Goal: Task Accomplishment & Management: Manage account settings

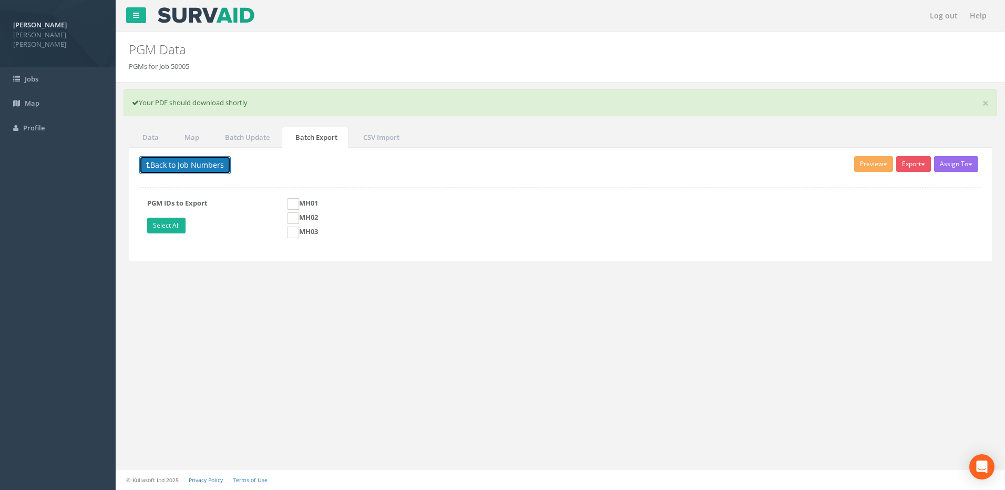
click at [164, 166] on button "Back to Job Numbers" at bounding box center [184, 165] width 91 height 18
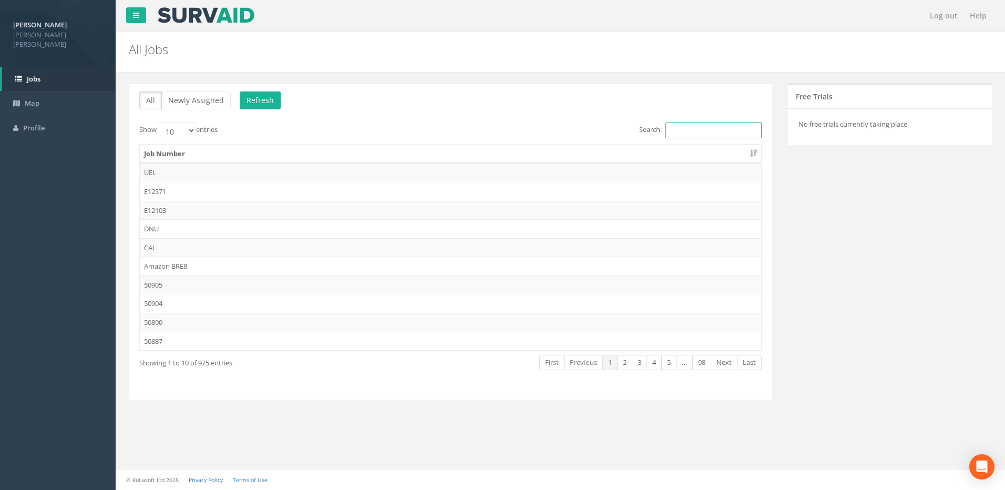
click at [672, 129] on input "Search:" at bounding box center [714, 130] width 96 height 16
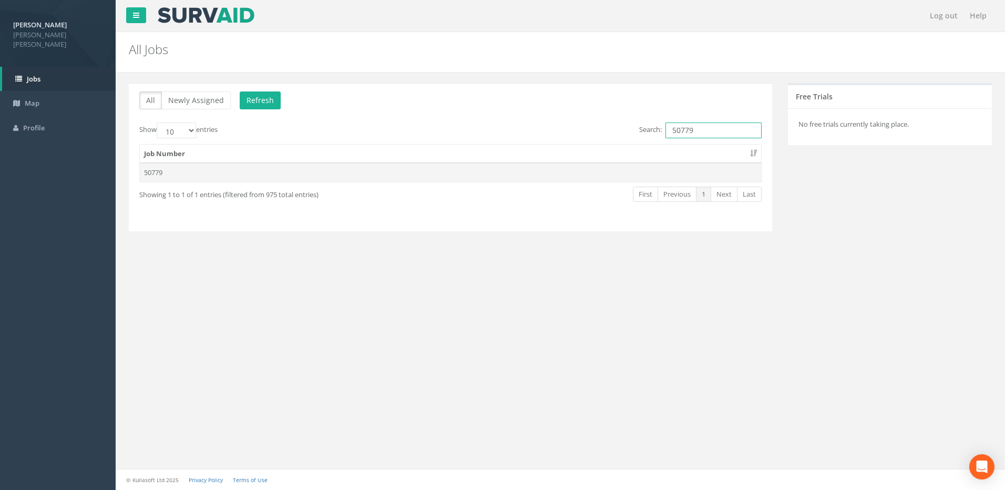
type input "50779"
click at [220, 170] on td "50779" at bounding box center [450, 172] width 621 height 19
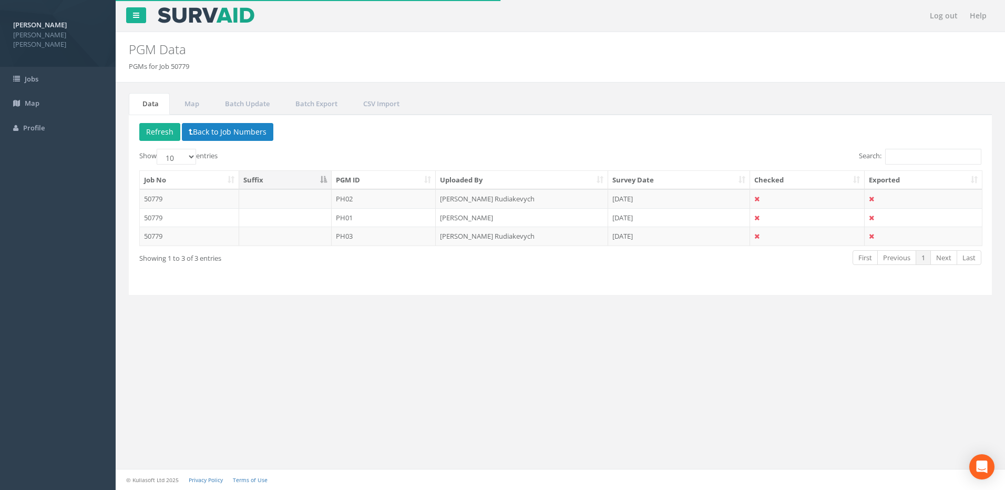
click at [432, 180] on th "PGM ID" at bounding box center [384, 180] width 105 height 19
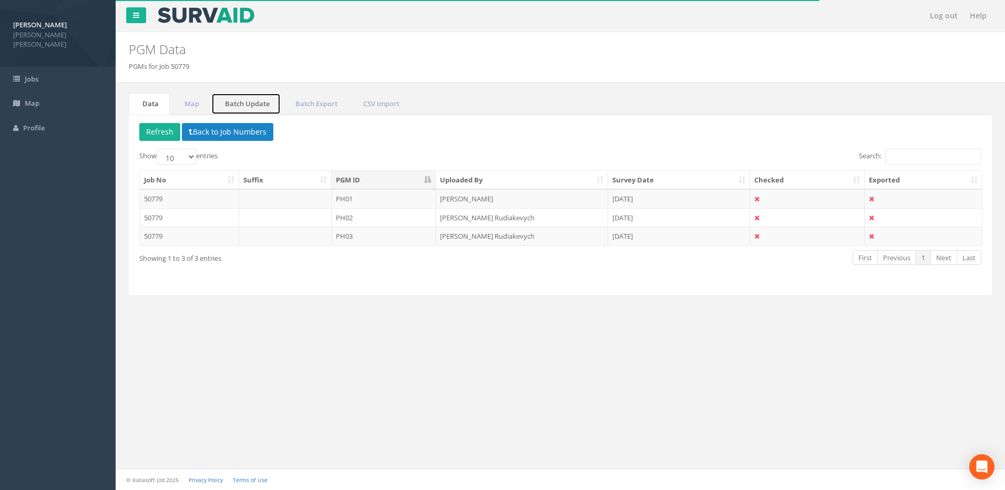
click at [247, 105] on link "Batch Update" at bounding box center [245, 104] width 69 height 22
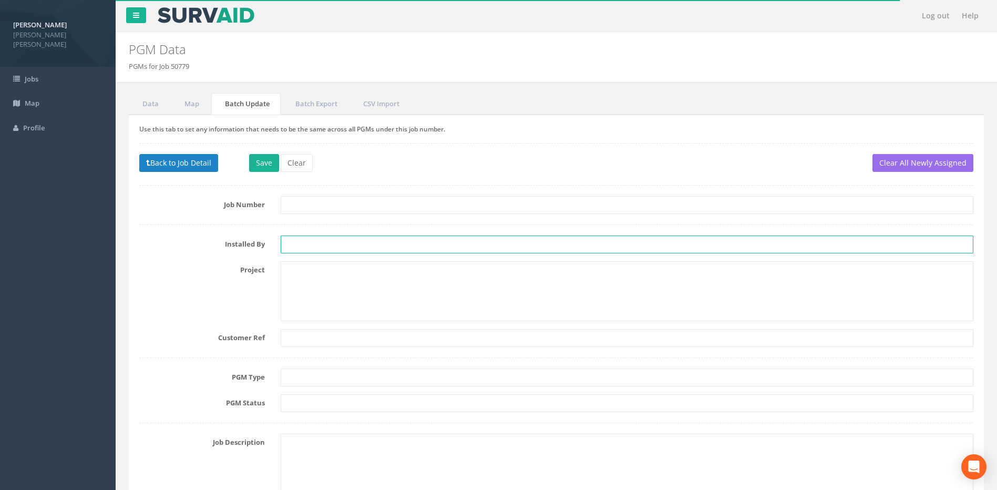
click at [298, 244] on input "text" at bounding box center [627, 245] width 693 height 18
type input "DR"
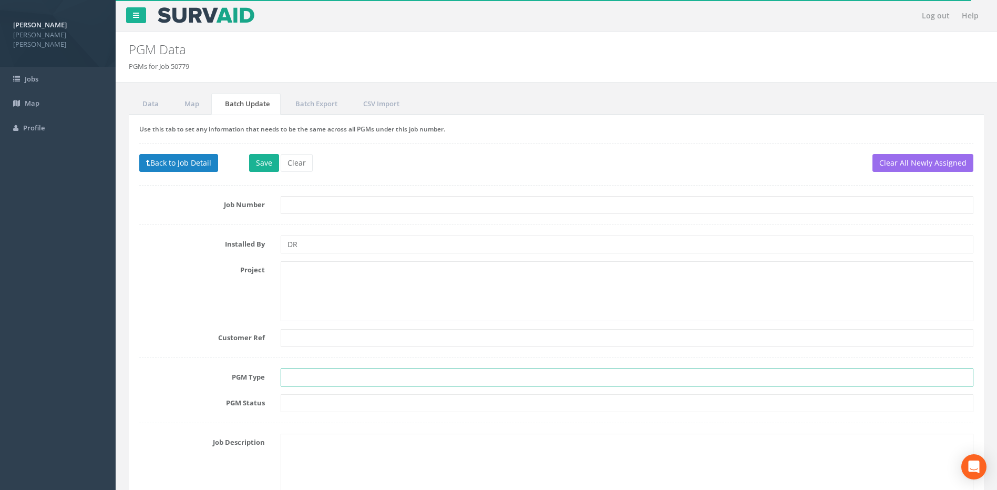
type input "PK Nail"
type input "Tertiary"
type input "OSGB(36) SF1"
type input "OS Datum Newlyn"
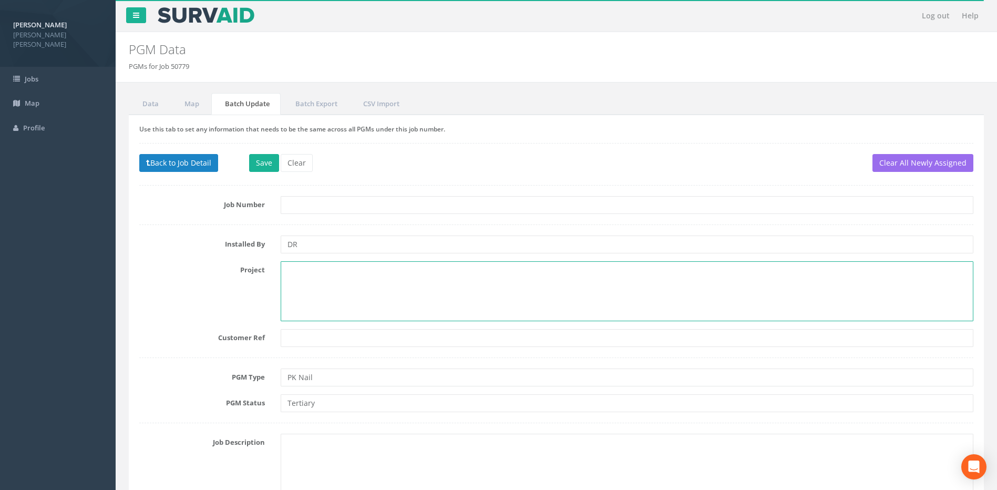
click at [304, 278] on textarea at bounding box center [627, 291] width 693 height 60
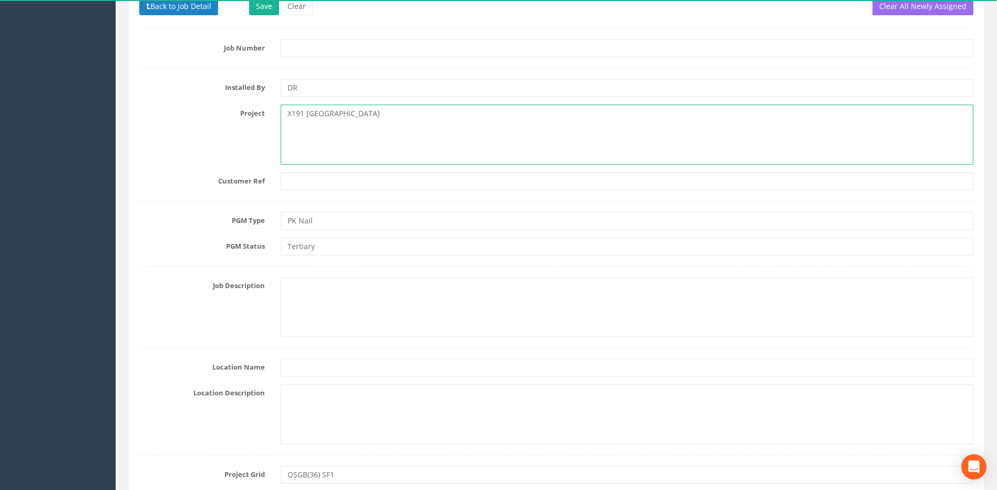
scroll to position [158, 0]
type textarea "X191 [GEOGRAPHIC_DATA]"
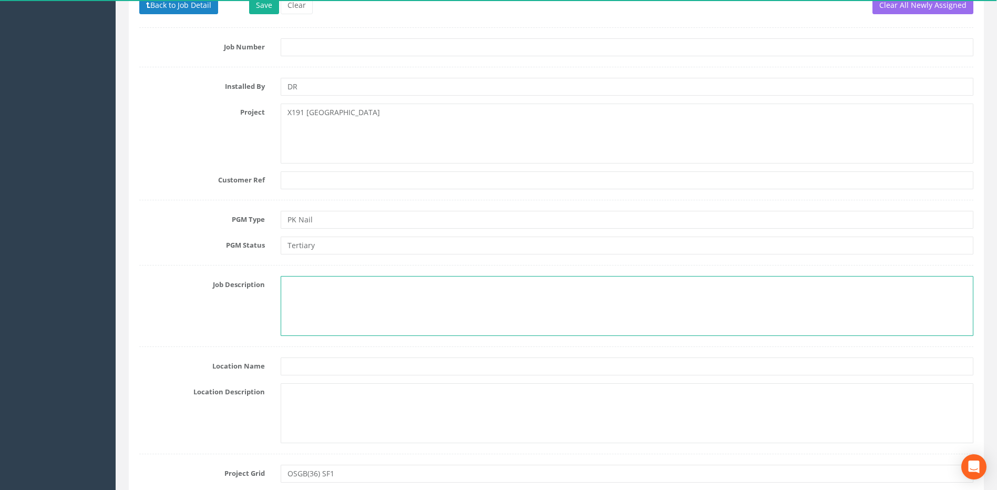
click at [305, 291] on textarea at bounding box center [627, 306] width 693 height 60
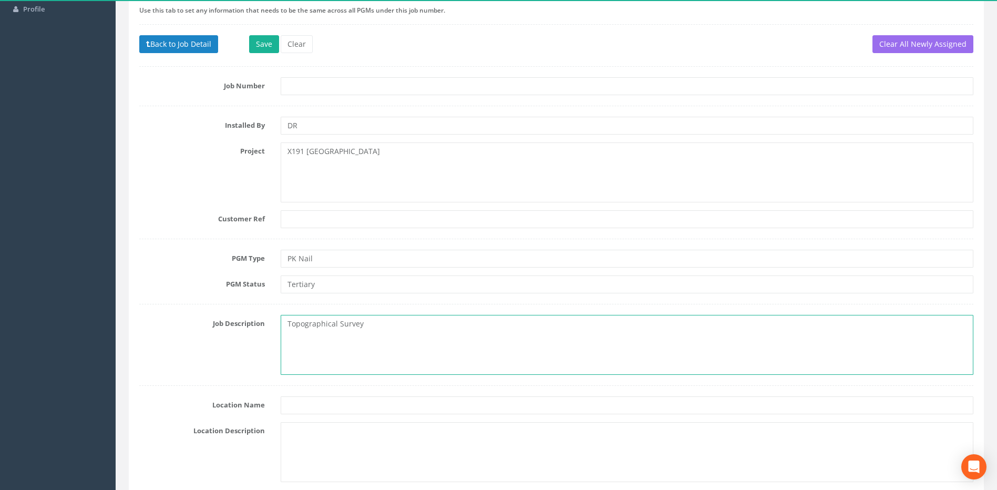
scroll to position [53, 0]
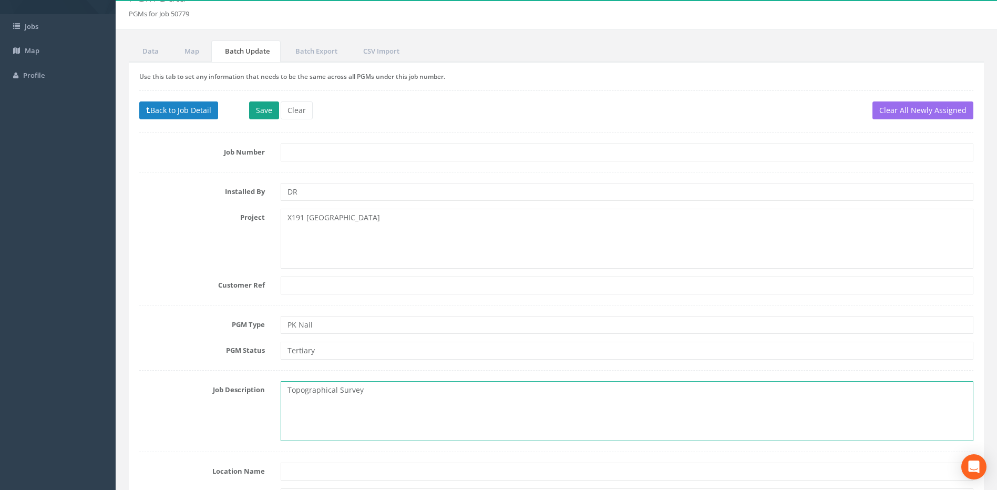
type textarea "Topographical Survey"
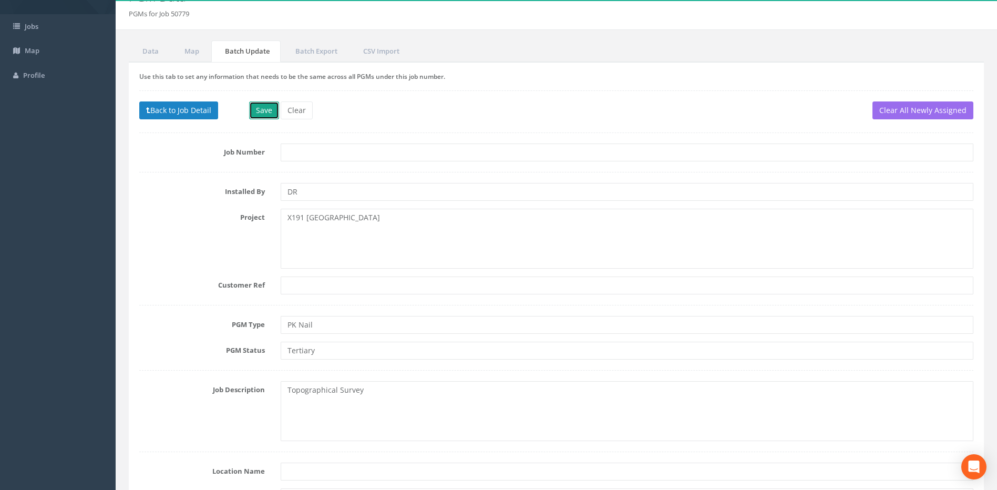
click at [268, 111] on button "Save" at bounding box center [264, 110] width 30 height 18
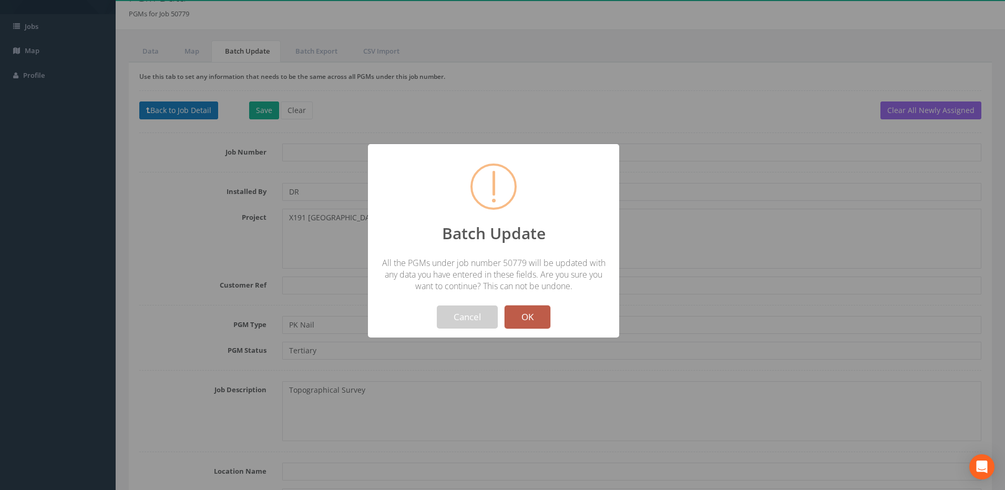
click at [526, 314] on button "OK" at bounding box center [528, 316] width 46 height 23
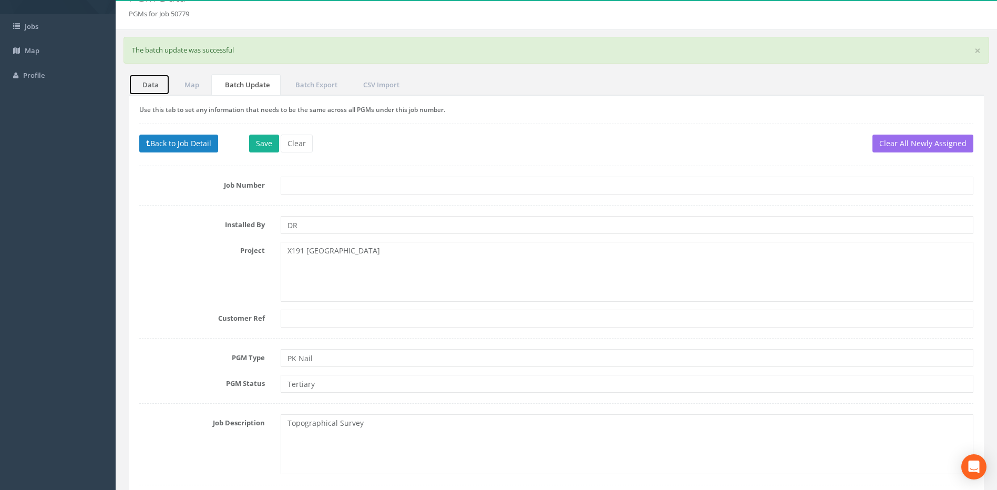
click at [152, 86] on link "Data" at bounding box center [149, 85] width 41 height 22
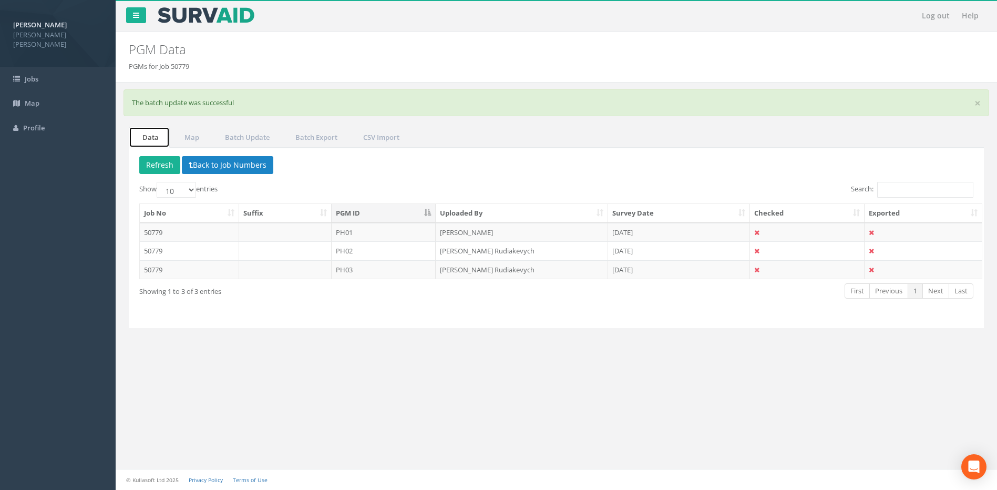
scroll to position [0, 0]
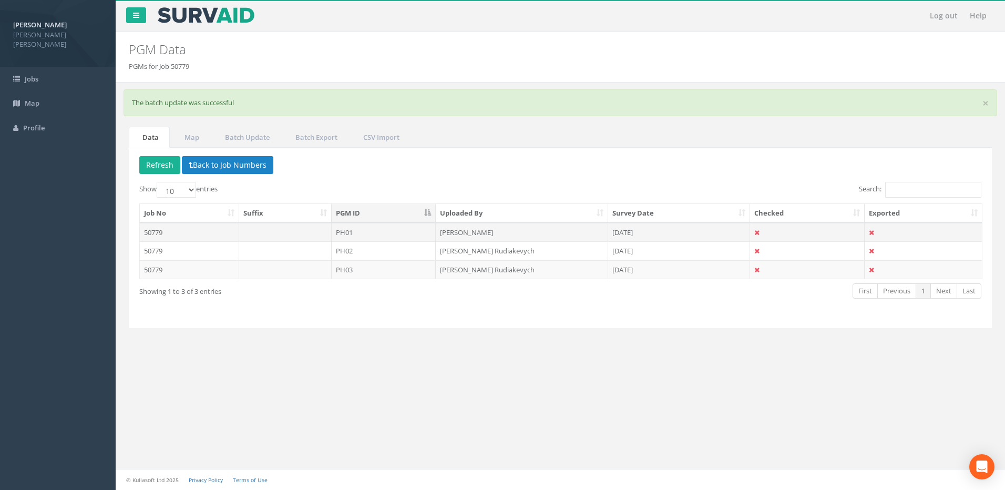
click at [385, 232] on td "PH01" at bounding box center [384, 232] width 105 height 19
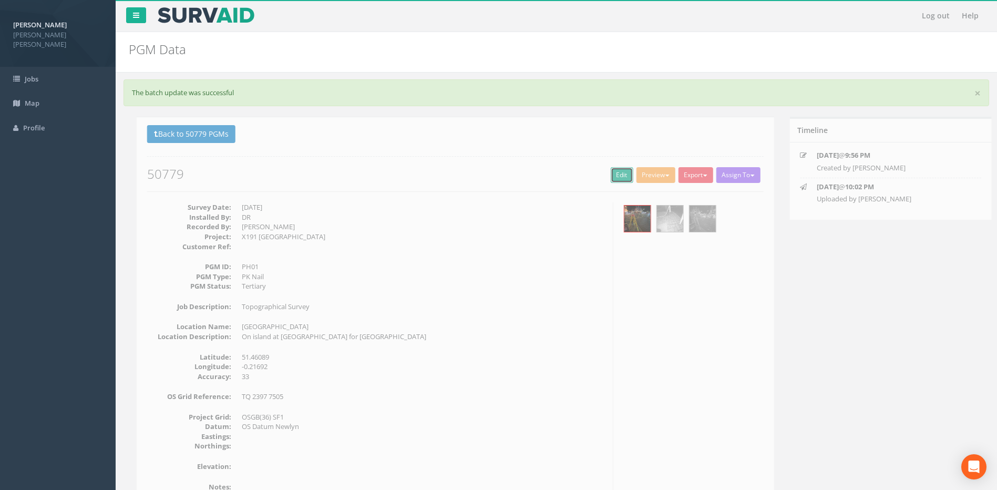
click at [603, 170] on link "Edit" at bounding box center [614, 175] width 23 height 16
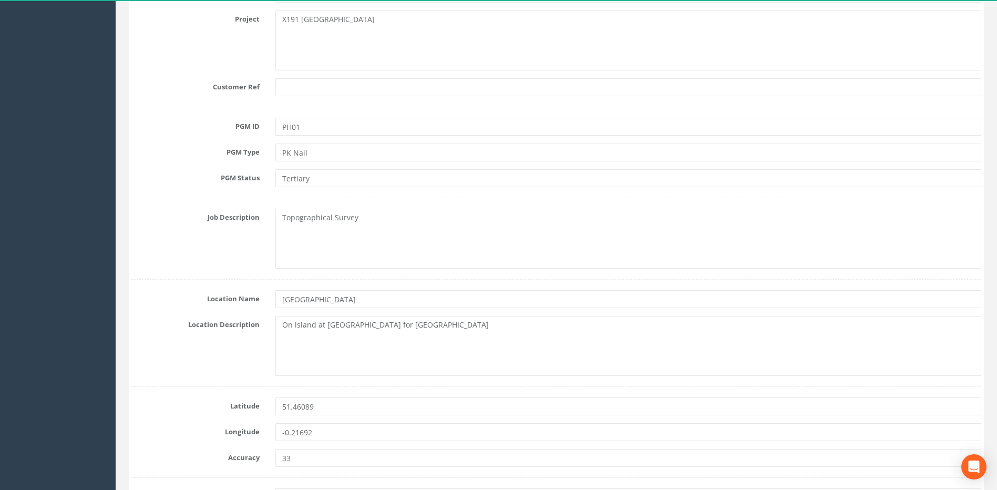
scroll to position [368, 0]
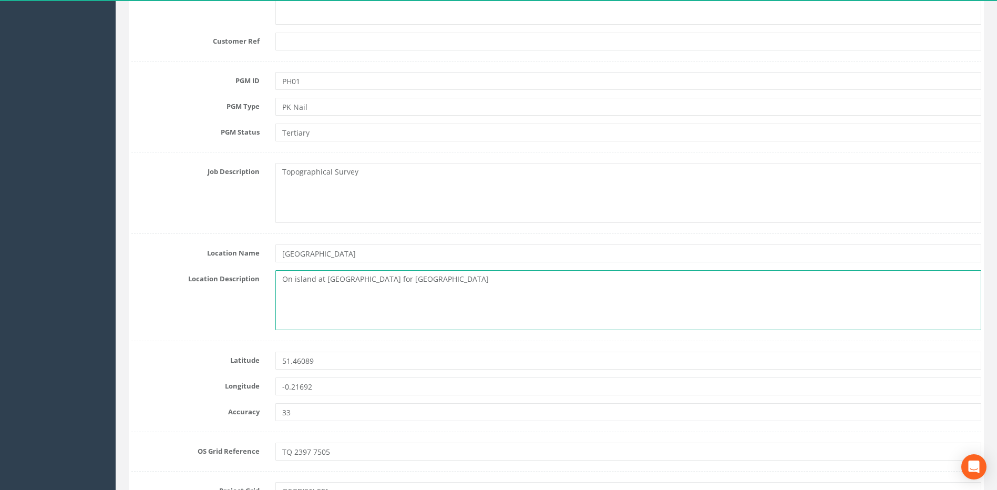
drag, startPoint x: 428, startPoint y: 277, endPoint x: 279, endPoint y: 274, distance: 148.8
click at [279, 274] on textarea "On island at [GEOGRAPHIC_DATA] for [GEOGRAPHIC_DATA]" at bounding box center [628, 300] width 706 height 60
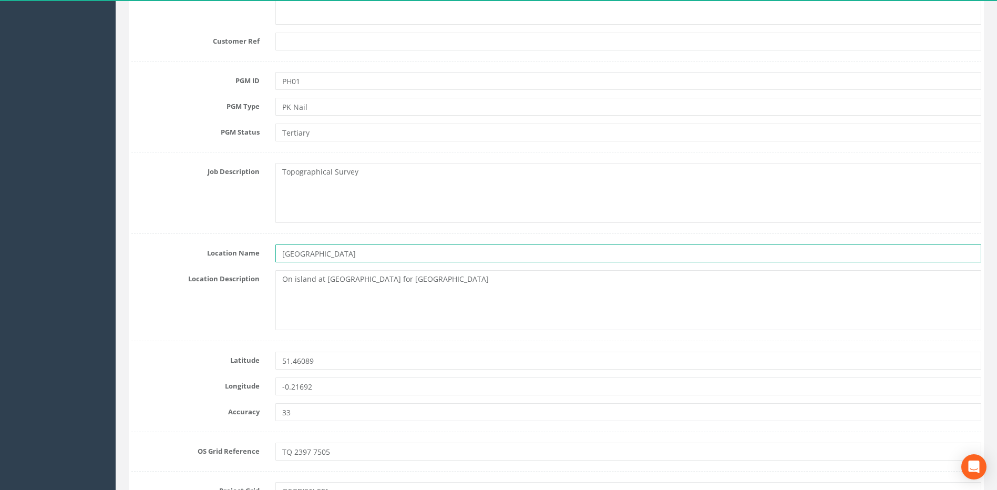
click at [324, 254] on input "[GEOGRAPHIC_DATA]" at bounding box center [628, 253] width 706 height 18
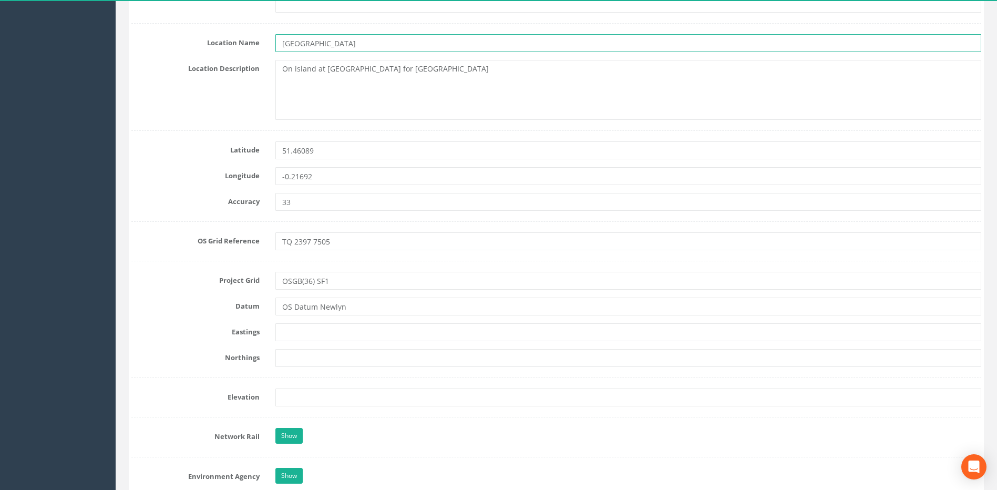
scroll to position [631, 0]
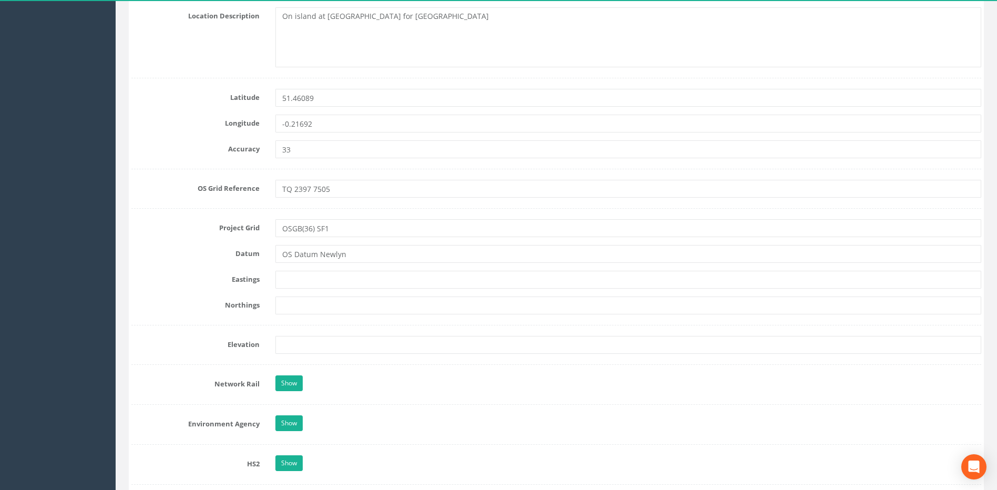
type input "[GEOGRAPHIC_DATA]"
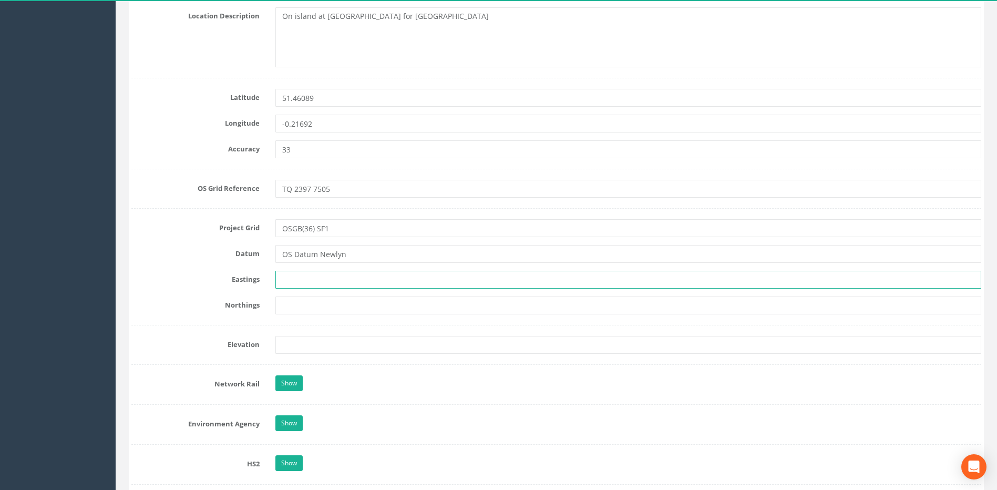
click at [291, 276] on input "text" at bounding box center [628, 280] width 706 height 18
type input "523964.388"
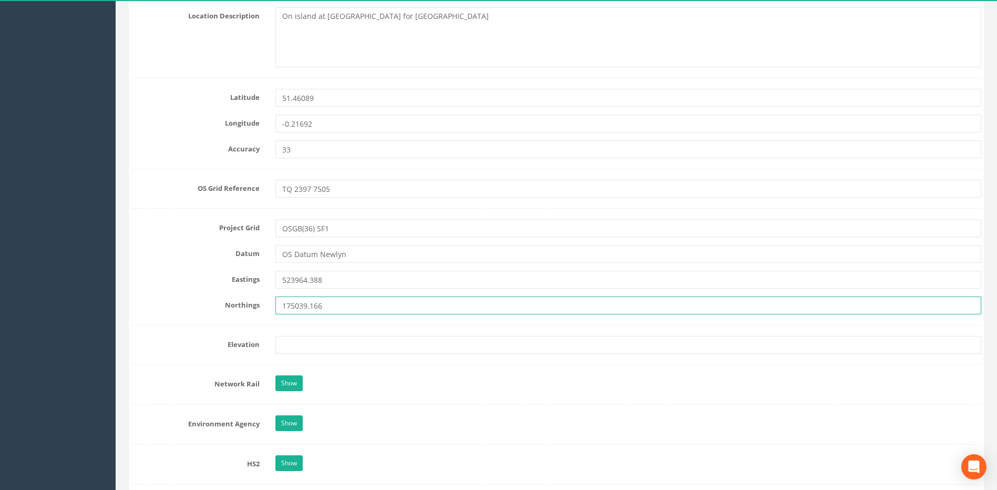
type input "175039.166"
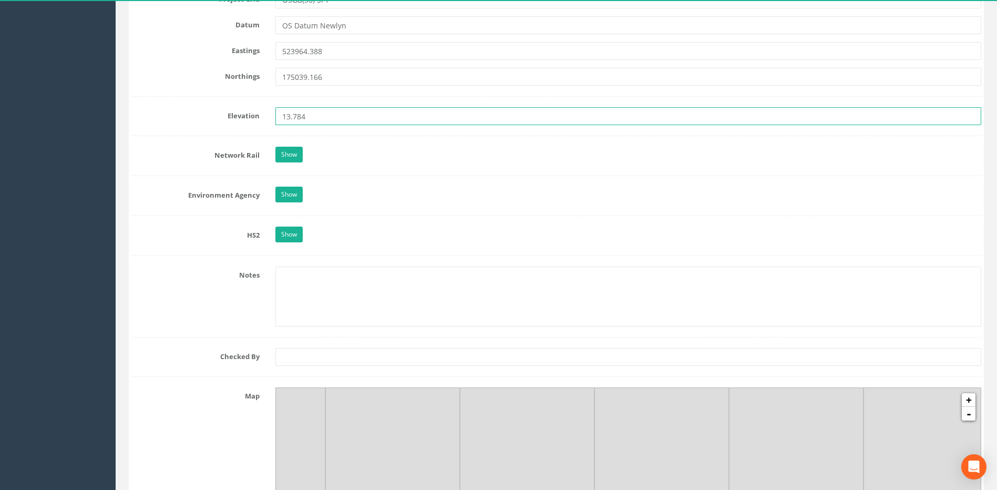
scroll to position [894, 0]
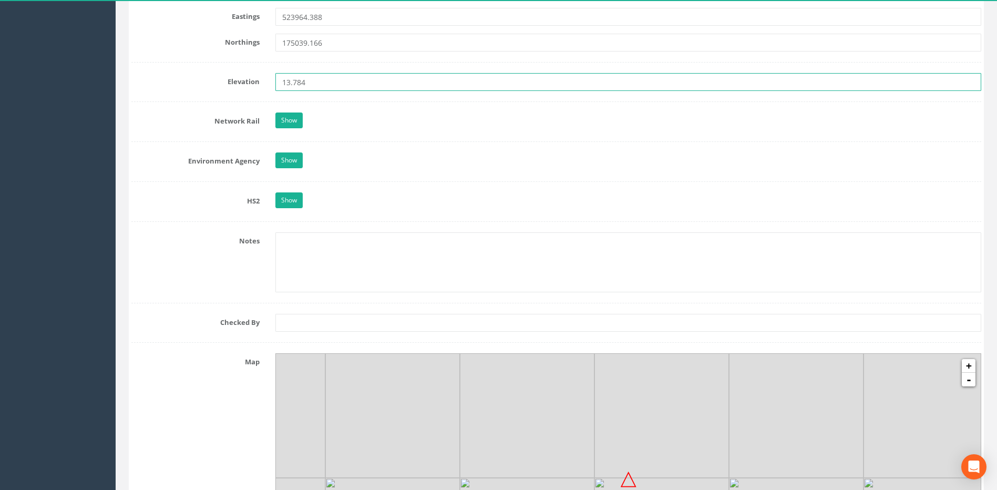
type input "13.784"
click at [290, 324] on input "text" at bounding box center [628, 323] width 706 height 18
type input "CT"
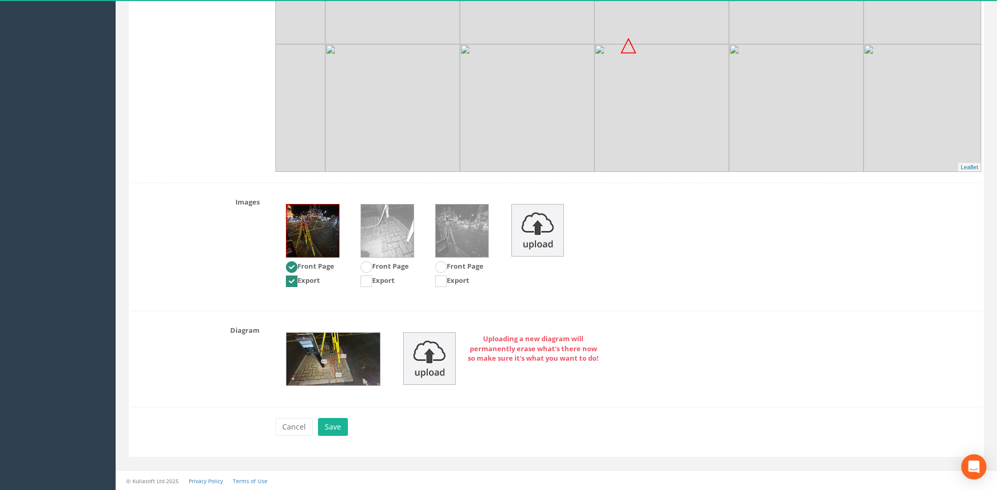
scroll to position [1328, 0]
click at [337, 425] on button "Save" at bounding box center [333, 426] width 30 height 18
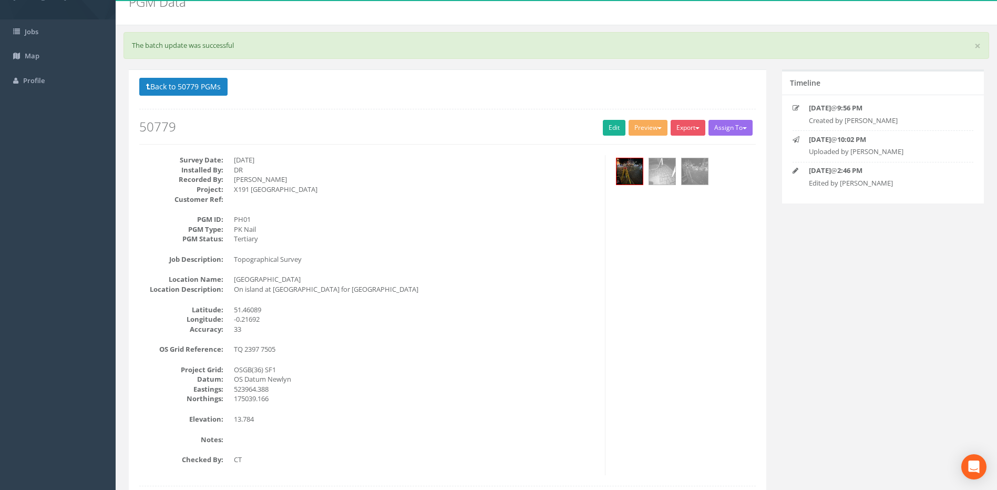
scroll to position [0, 0]
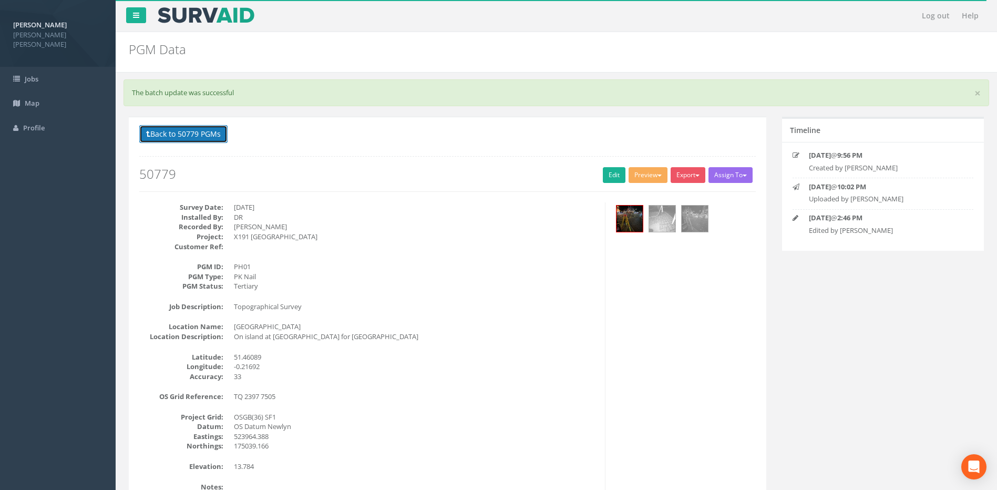
click at [210, 136] on button "Back to 50779 PGMs" at bounding box center [183, 134] width 88 height 18
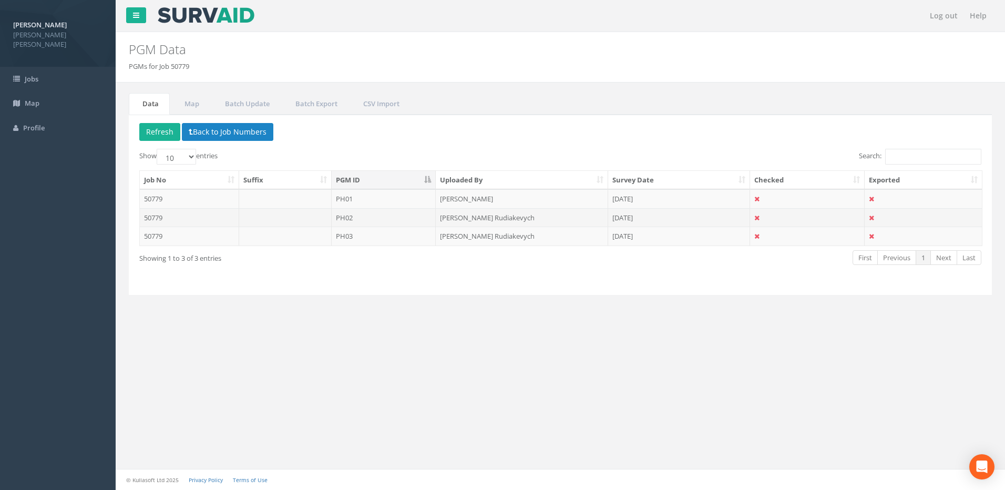
click at [362, 220] on td "PH02" at bounding box center [384, 217] width 105 height 19
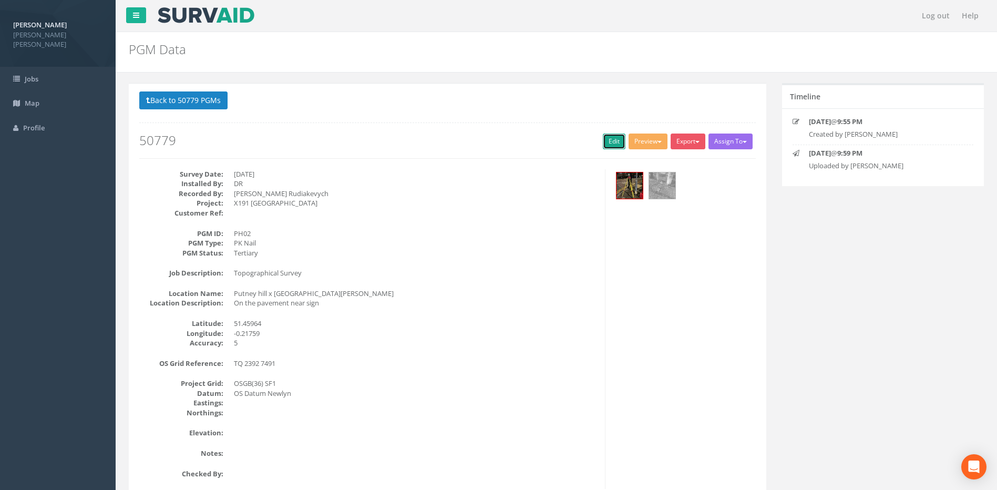
click at [606, 143] on link "Edit" at bounding box center [614, 142] width 23 height 16
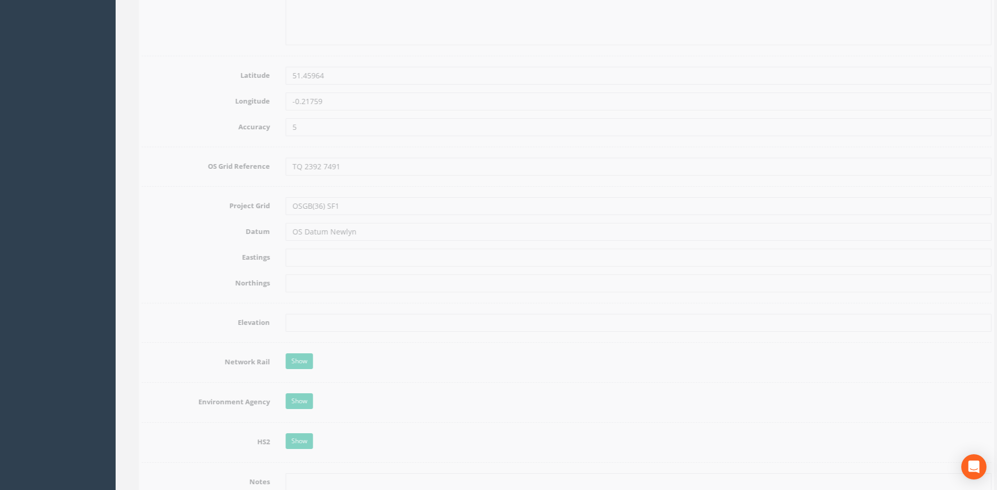
scroll to position [631, 0]
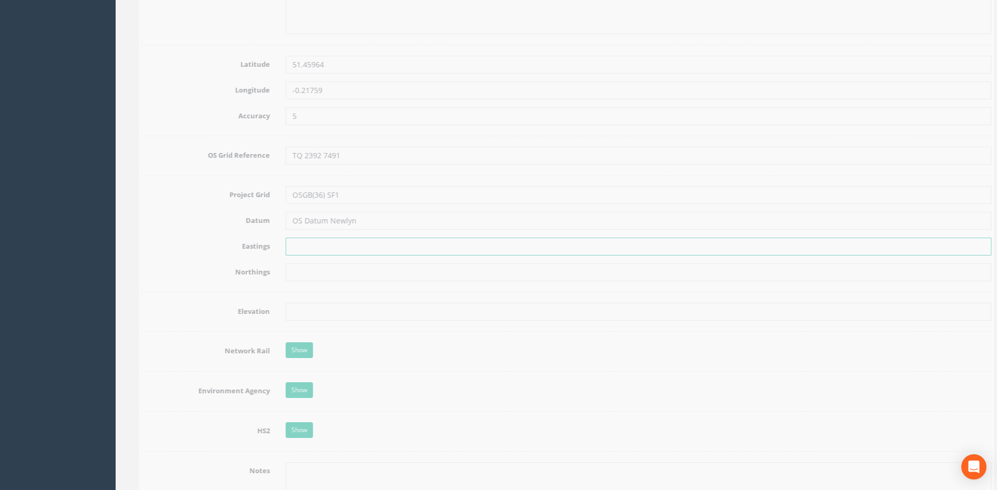
click at [313, 245] on input "text" at bounding box center [628, 247] width 706 height 18
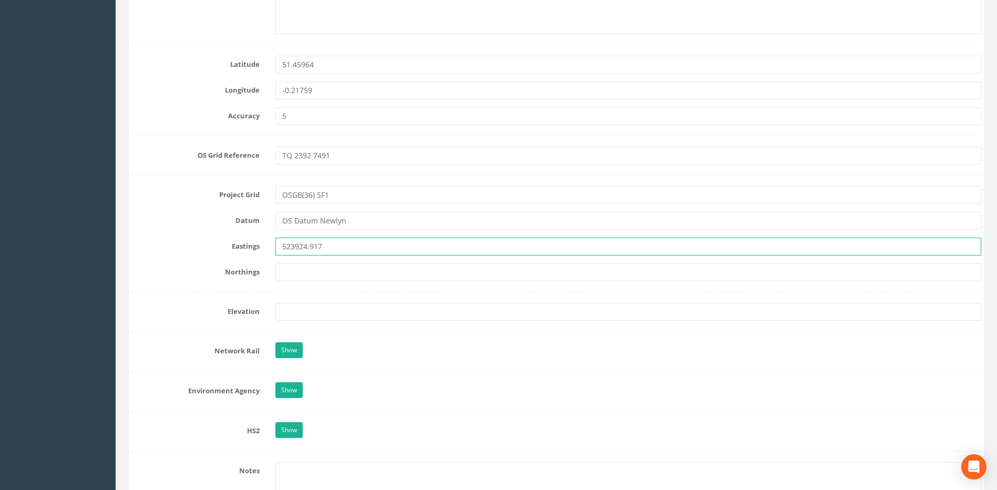
type input "523924.917"
type input "174907.408"
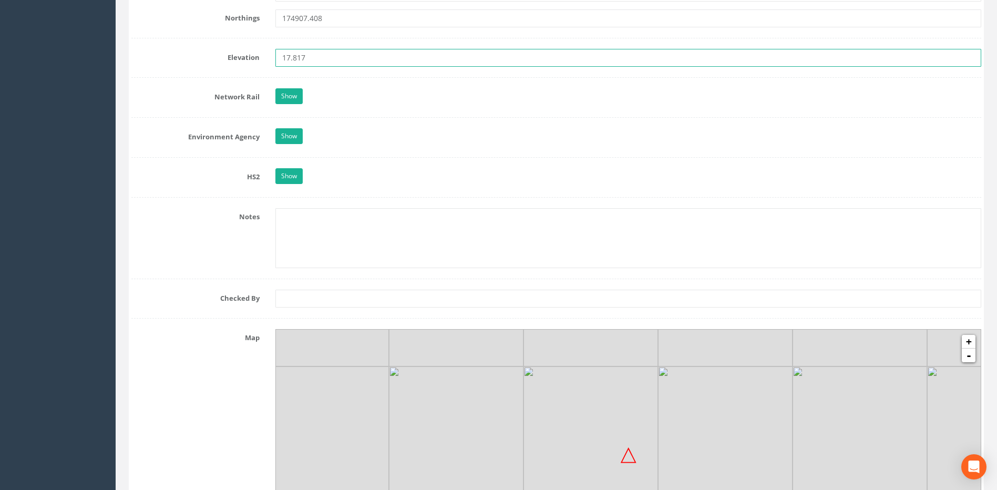
scroll to position [894, 0]
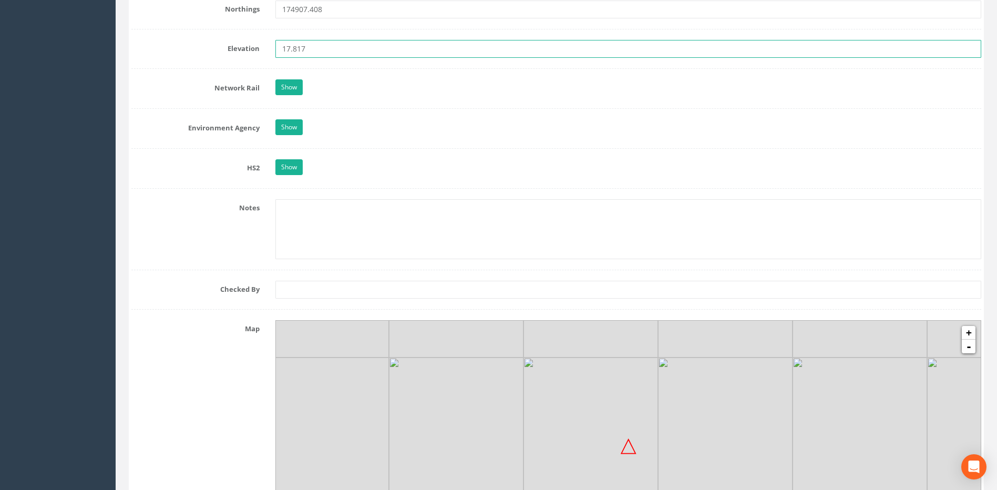
type input "17.817"
click at [293, 296] on input "text" at bounding box center [628, 290] width 706 height 18
type input "CT"
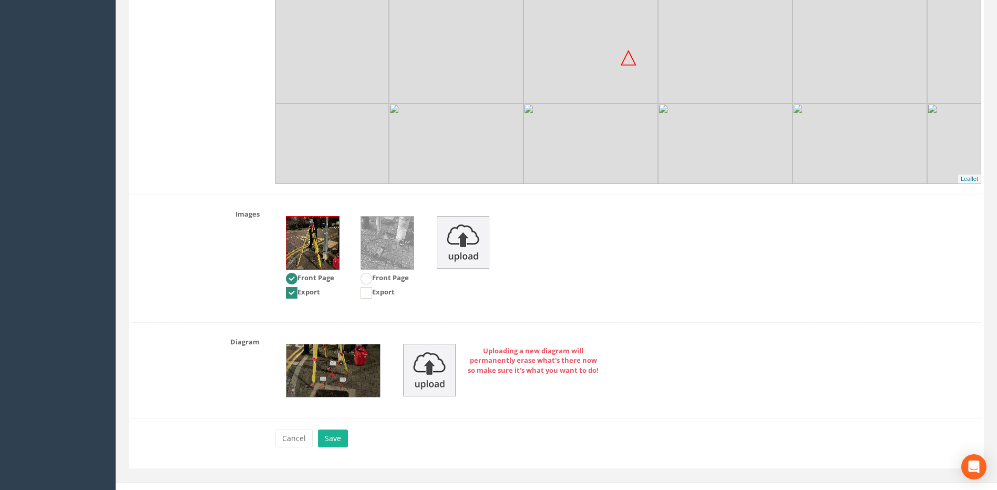
scroll to position [1295, 0]
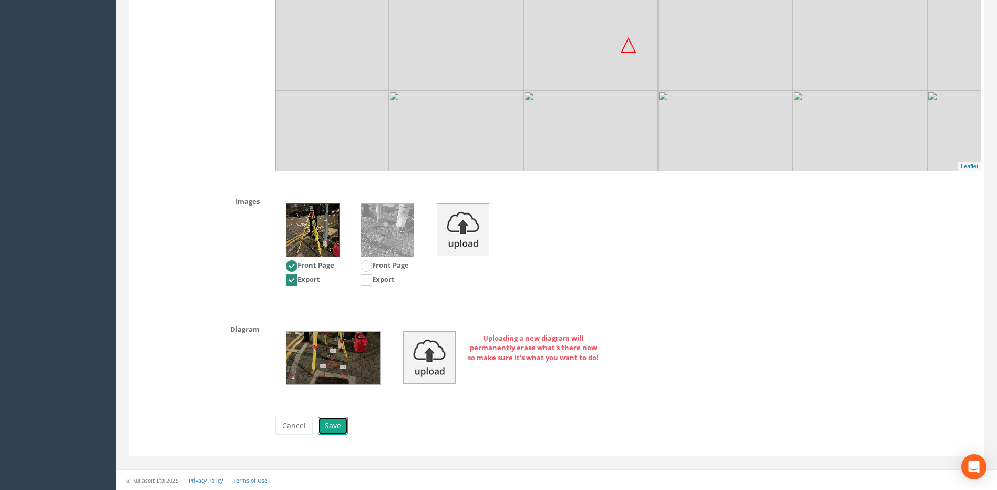
click at [341, 427] on button "Save" at bounding box center [333, 426] width 30 height 18
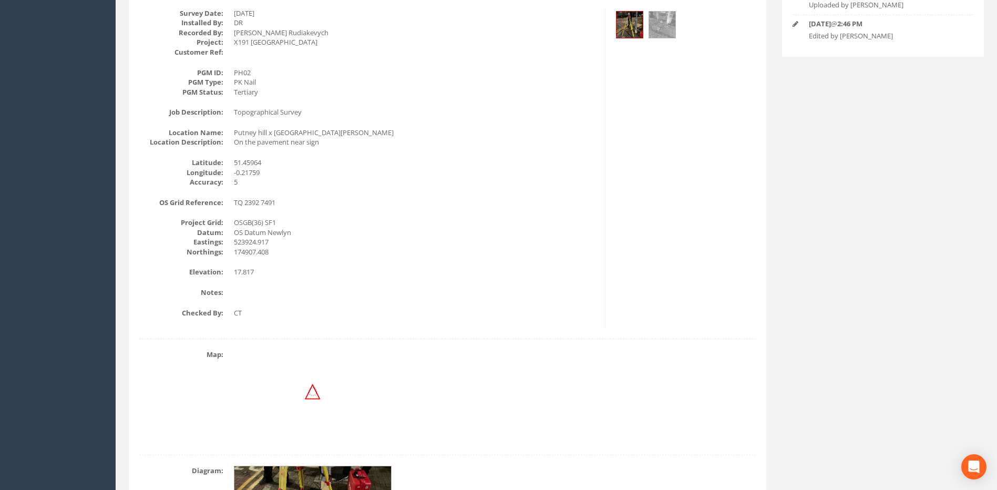
scroll to position [70, 0]
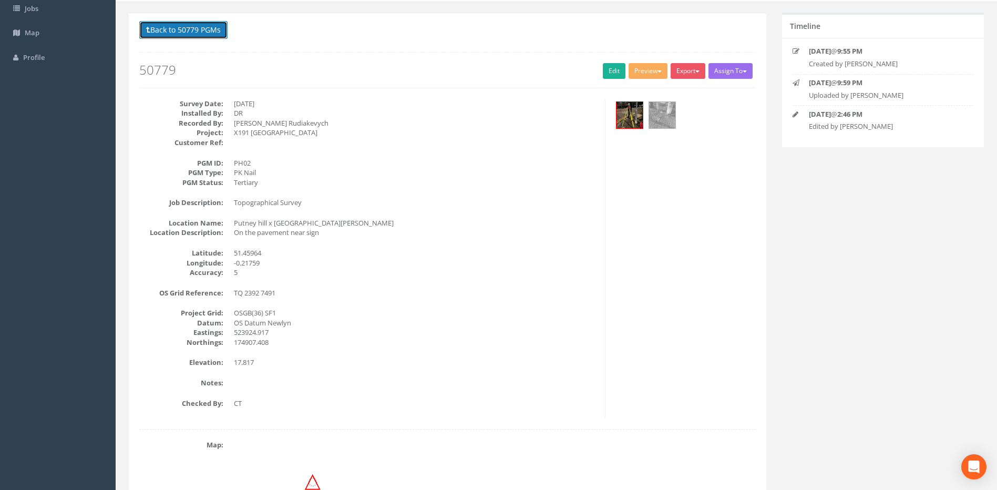
click at [212, 28] on button "Back to 50779 PGMs" at bounding box center [183, 30] width 88 height 18
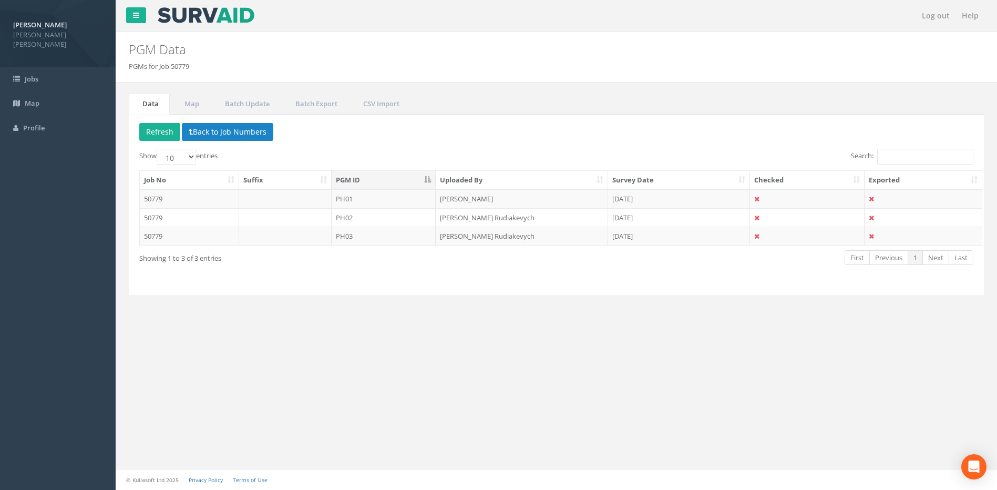
scroll to position [0, 0]
click at [353, 235] on td "PH03" at bounding box center [384, 236] width 105 height 19
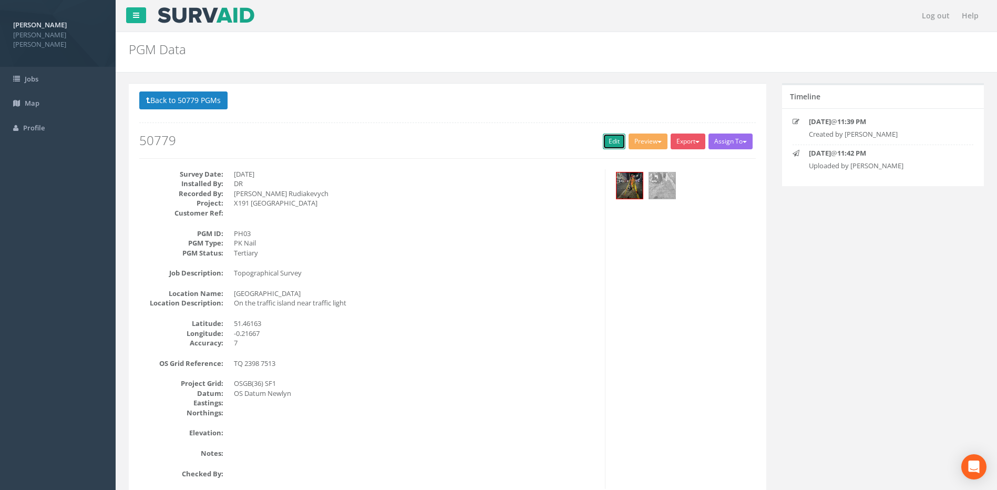
click at [606, 144] on link "Edit" at bounding box center [614, 142] width 23 height 16
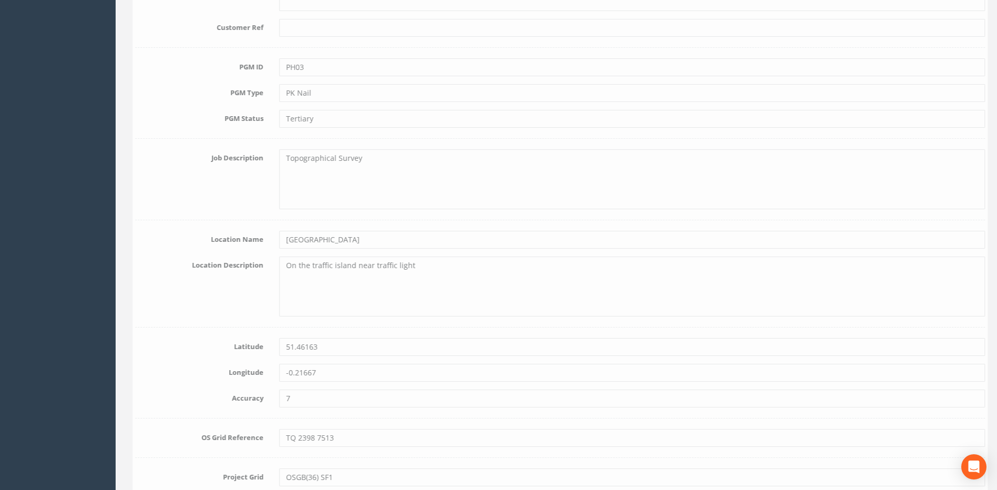
scroll to position [421, 0]
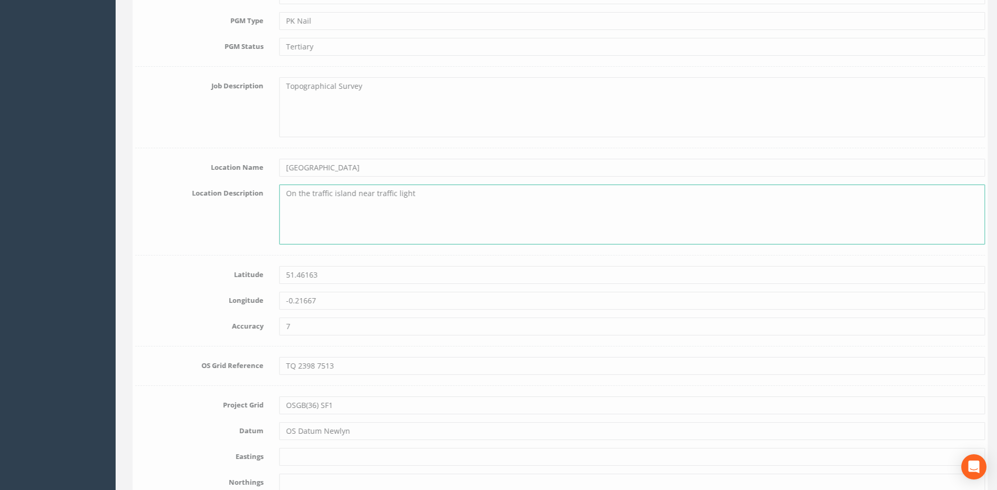
drag, startPoint x: 418, startPoint y: 197, endPoint x: 280, endPoint y: 200, distance: 138.3
click at [280, 200] on textarea "On the traffic island near traffic light" at bounding box center [628, 215] width 706 height 60
click at [329, 171] on input "[GEOGRAPHIC_DATA]" at bounding box center [628, 168] width 706 height 18
drag, startPoint x: 330, startPoint y: 167, endPoint x: 266, endPoint y: 168, distance: 64.2
click at [266, 168] on div "Location Name [GEOGRAPHIC_DATA]" at bounding box center [557, 168] width 866 height 18
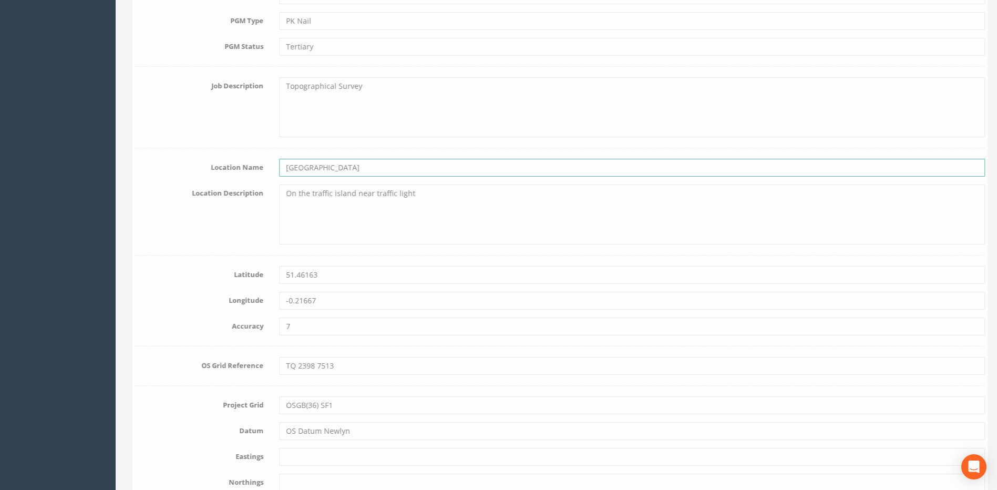
paste input "On the traffic island near traffic light"
click at [357, 215] on textarea "On the traffic island near traffic light" at bounding box center [628, 215] width 706 height 60
click at [283, 166] on input "On the traffic island near traffic light" at bounding box center [628, 168] width 706 height 18
click at [374, 170] on input "[GEOGRAPHIC_DATA] - [GEOGRAPHIC_DATA] the traffic island near traffic light" at bounding box center [628, 168] width 706 height 18
type input "Traffic Island - [GEOGRAPHIC_DATA]"
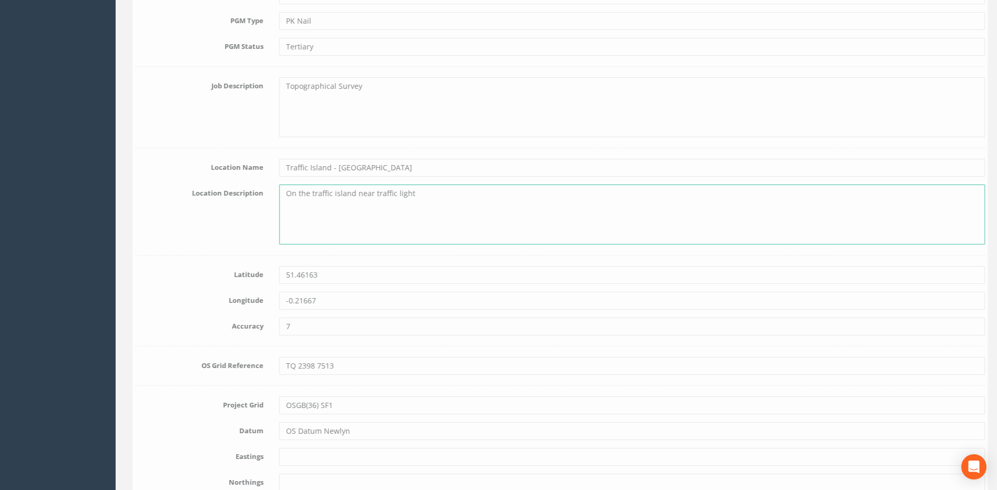
click at [425, 204] on textarea "On the traffic island near traffic light" at bounding box center [628, 215] width 706 height 60
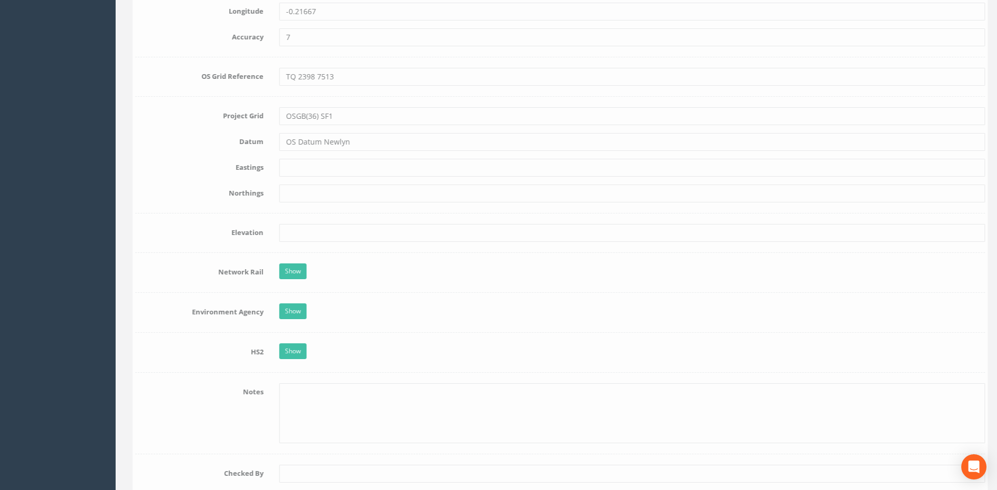
scroll to position [736, 0]
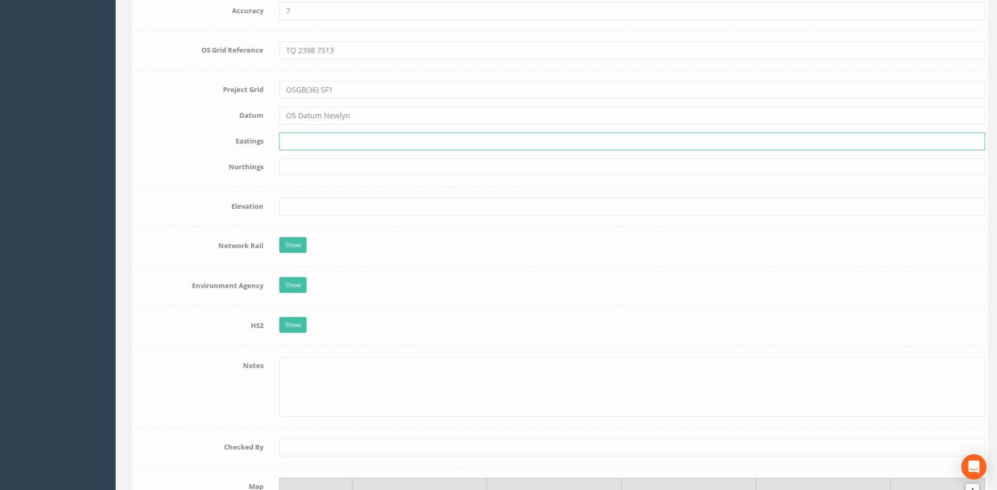
click at [305, 147] on input "text" at bounding box center [628, 141] width 706 height 18
type input "523978.860"
type input "175138.102"
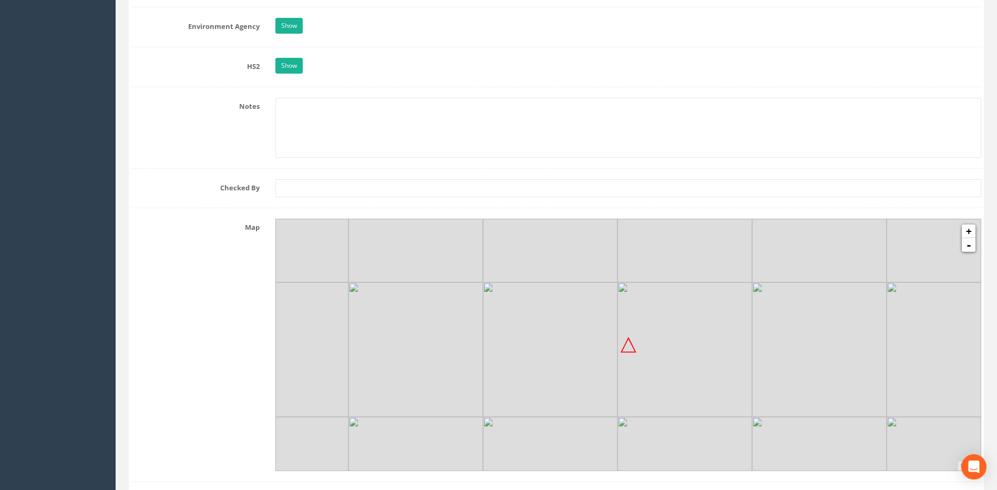
scroll to position [999, 0]
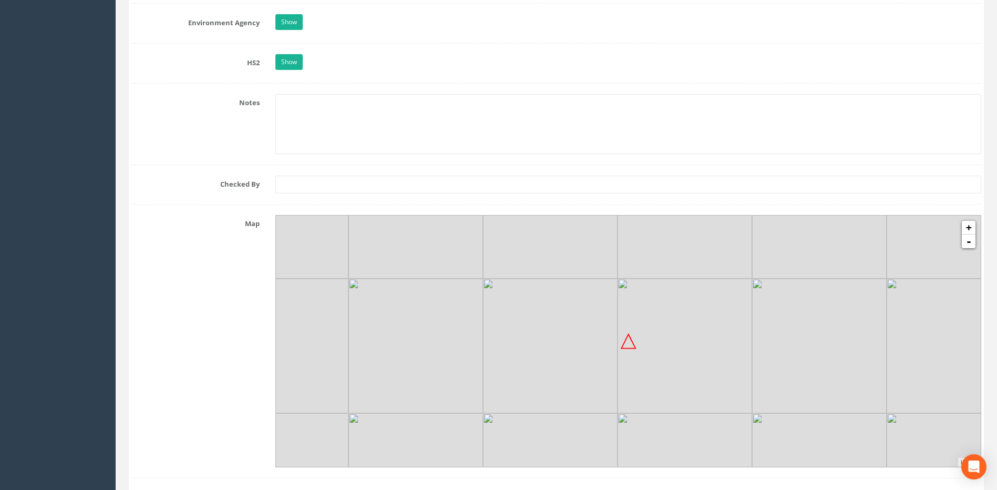
type input "10.745"
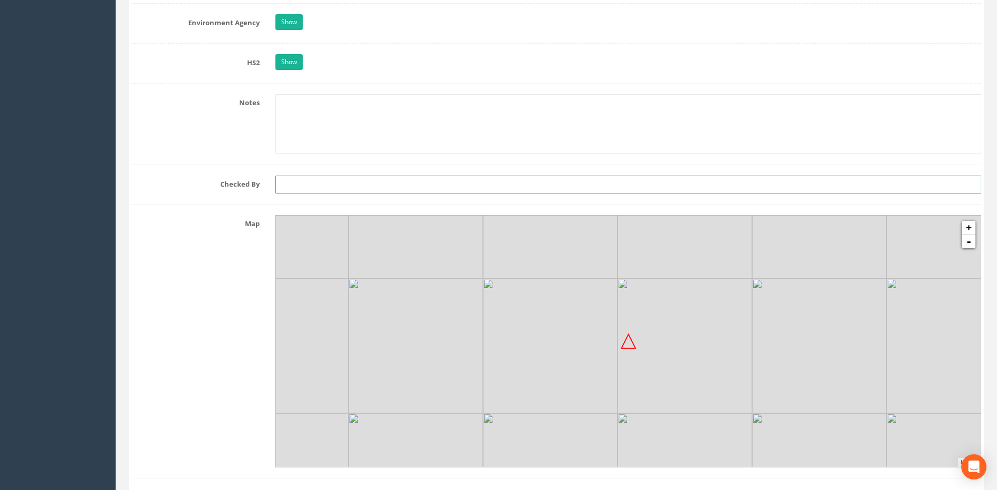
click at [314, 186] on input "text" at bounding box center [628, 185] width 706 height 18
type input "CT"
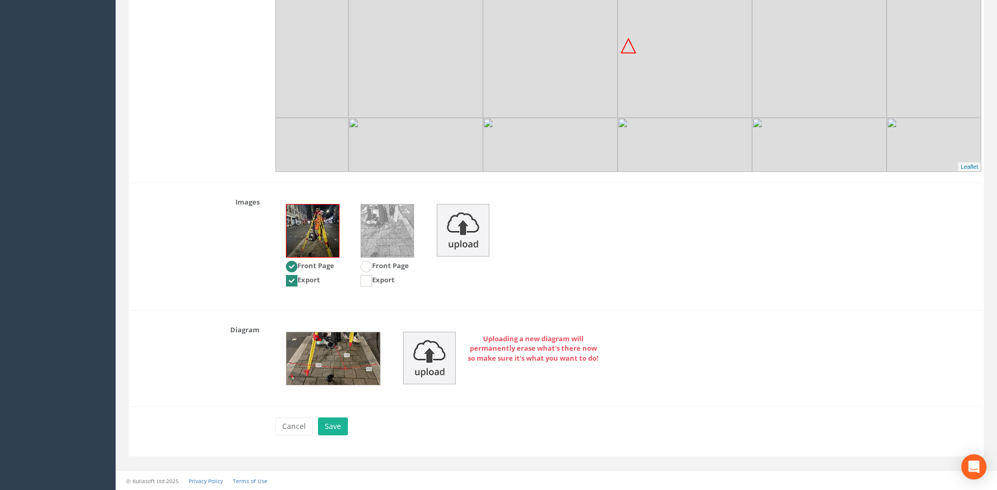
scroll to position [1295, 0]
click at [330, 424] on button "Save" at bounding box center [333, 426] width 30 height 18
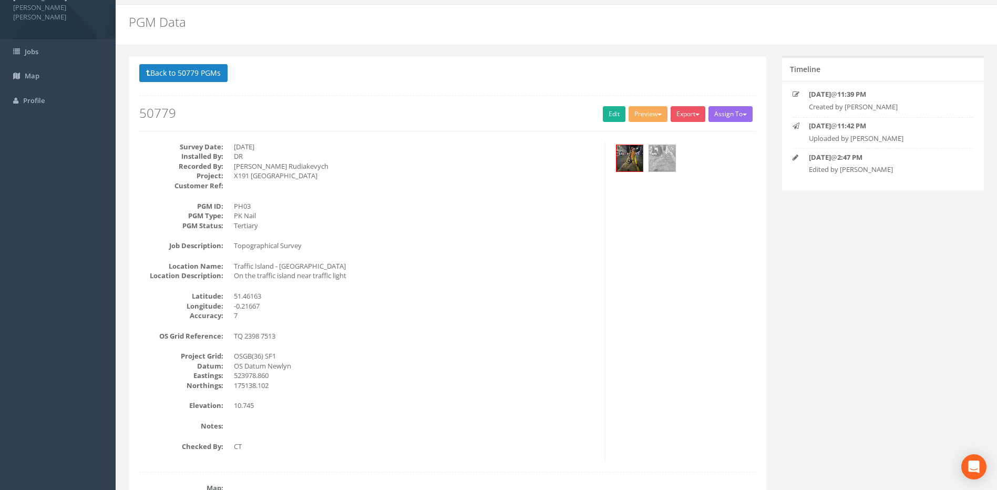
scroll to position [0, 0]
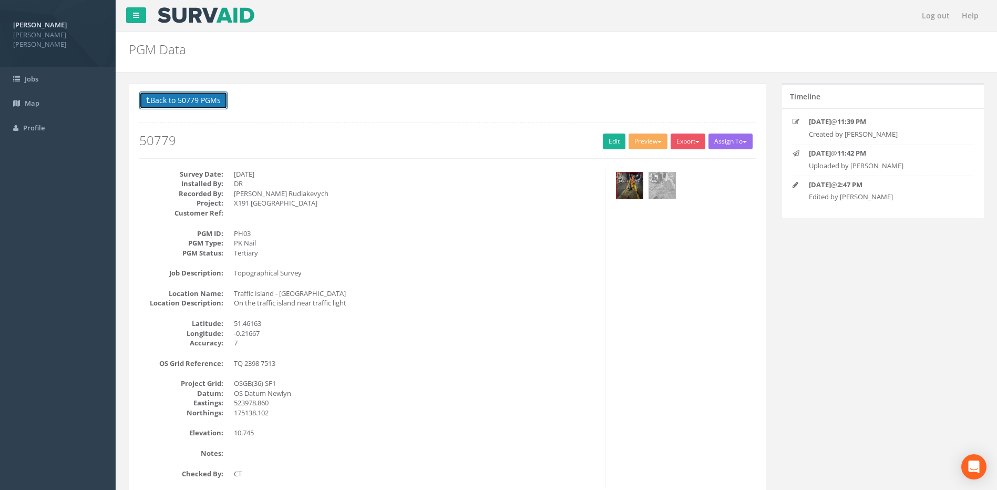
click at [206, 99] on button "Back to 50779 PGMs" at bounding box center [183, 100] width 88 height 18
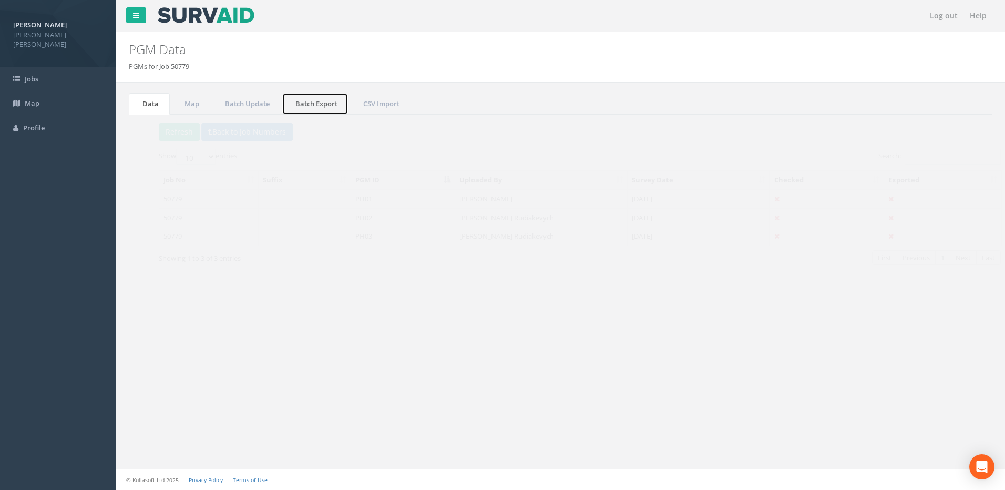
click at [306, 99] on link "Batch Export" at bounding box center [315, 104] width 67 height 22
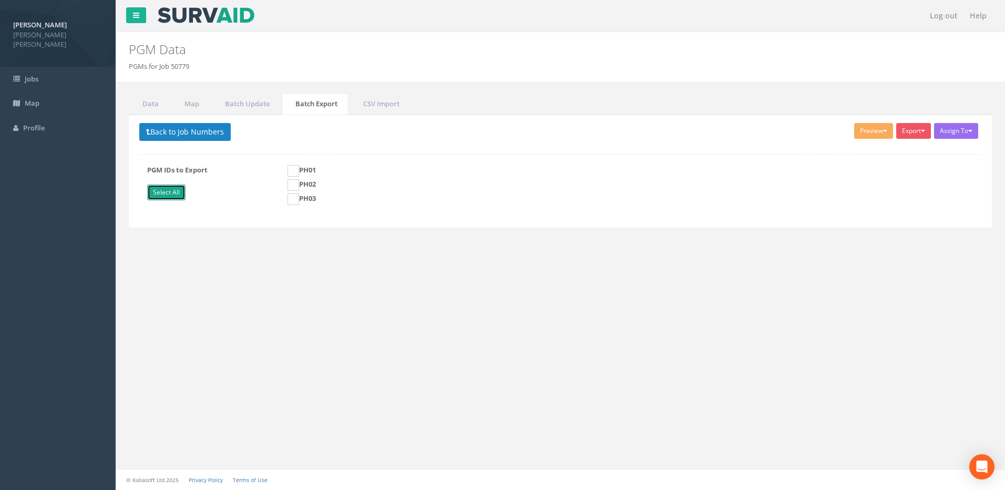
click at [182, 193] on link "Select All" at bounding box center [166, 193] width 38 height 16
checkbox input "true"
click at [869, 133] on button "Preview" at bounding box center [873, 131] width 39 height 16
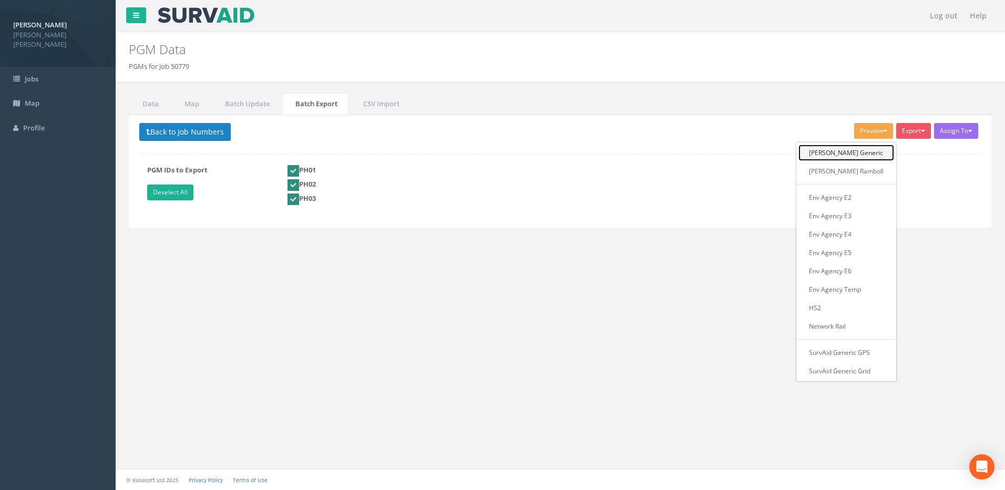
click at [855, 152] on link "[PERSON_NAME] Generic" at bounding box center [847, 153] width 96 height 16
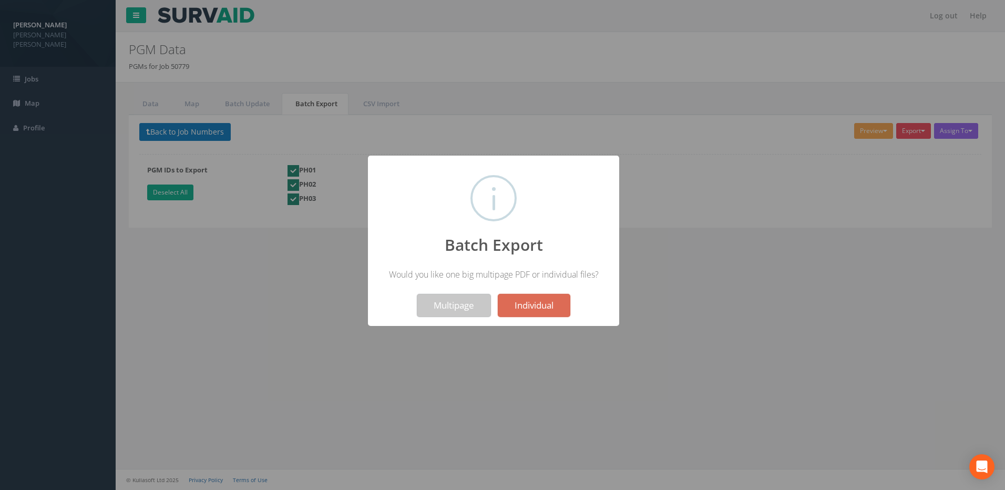
click at [472, 313] on button "Multipage" at bounding box center [454, 305] width 74 height 23
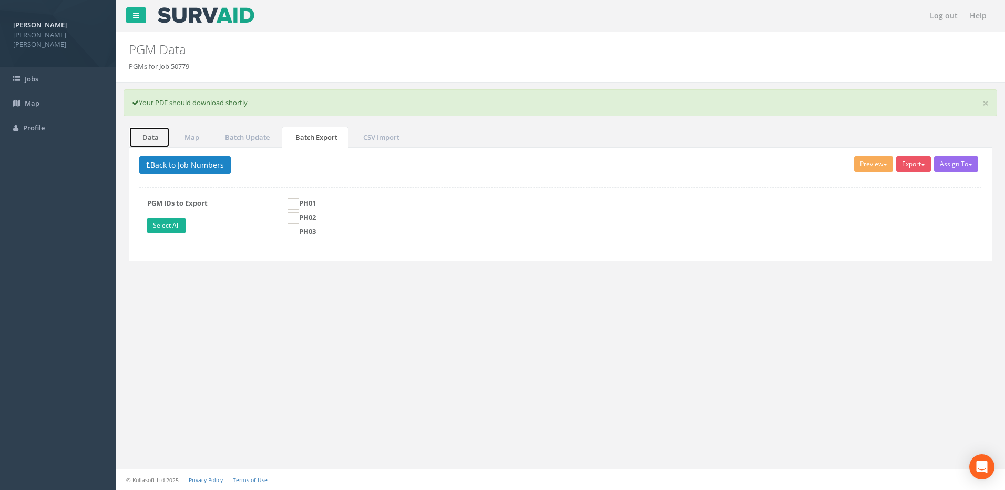
click at [156, 135] on link "Data" at bounding box center [149, 138] width 41 height 22
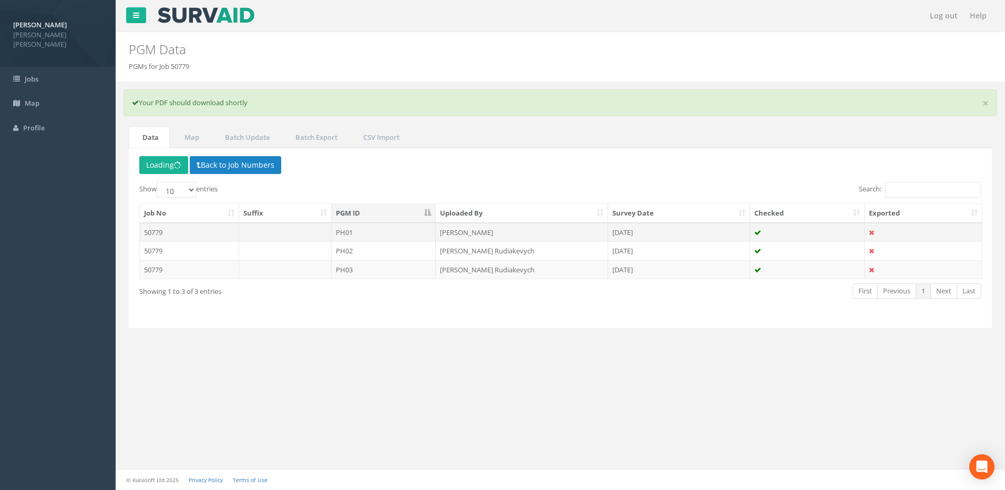
click at [374, 233] on td "PH01" at bounding box center [384, 232] width 105 height 19
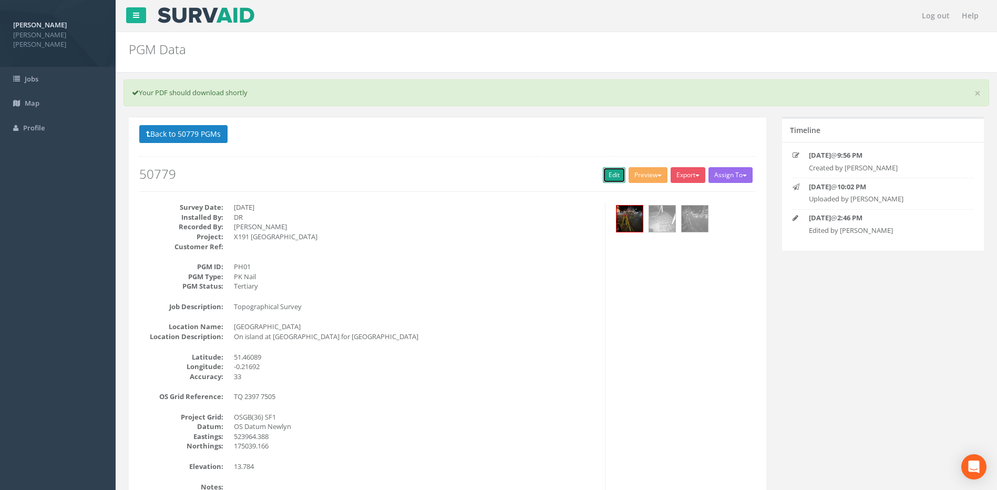
click at [608, 177] on link "Edit" at bounding box center [614, 175] width 23 height 16
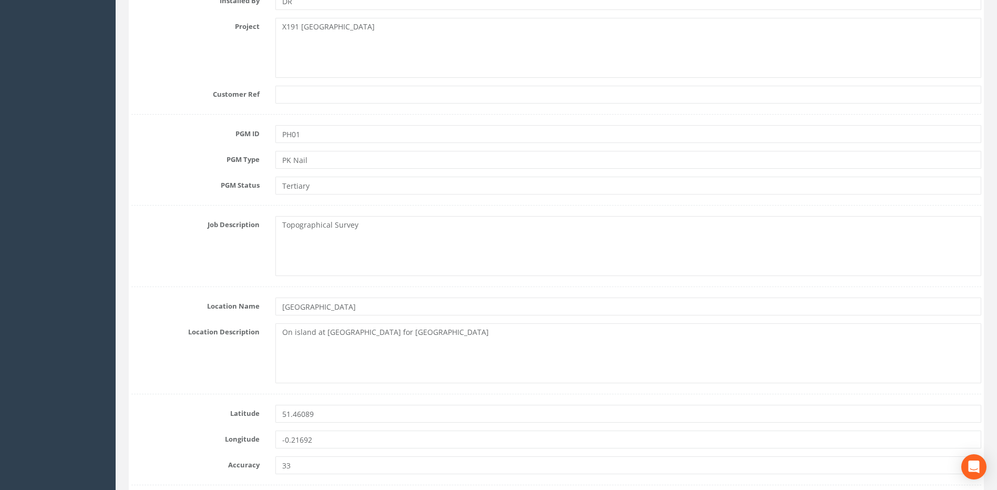
scroll to position [315, 0]
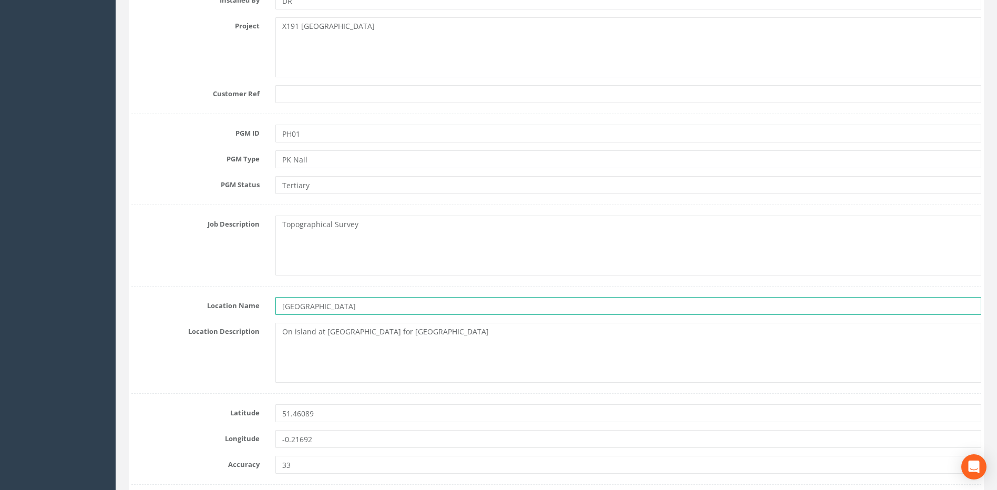
click at [321, 306] on input "[GEOGRAPHIC_DATA]" at bounding box center [628, 306] width 706 height 18
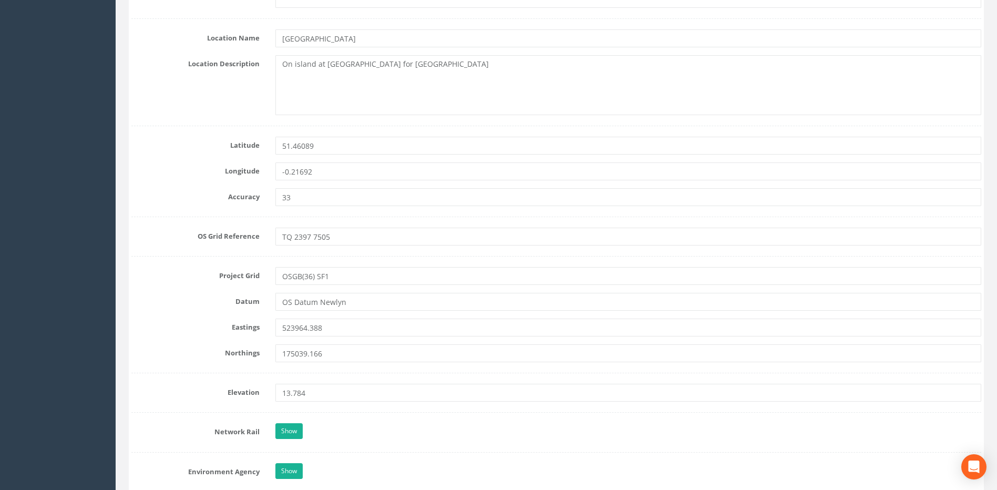
scroll to position [578, 0]
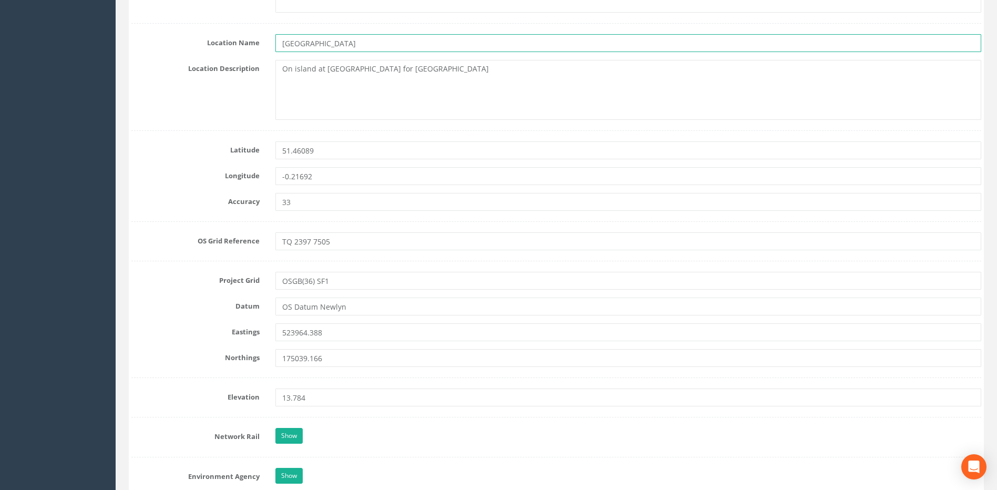
click at [319, 42] on input "[GEOGRAPHIC_DATA]" at bounding box center [628, 43] width 706 height 18
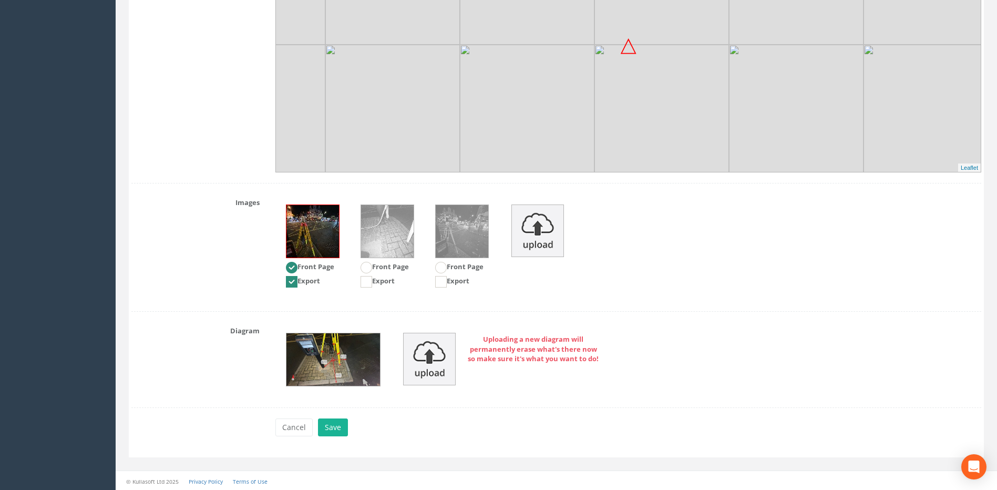
scroll to position [1328, 0]
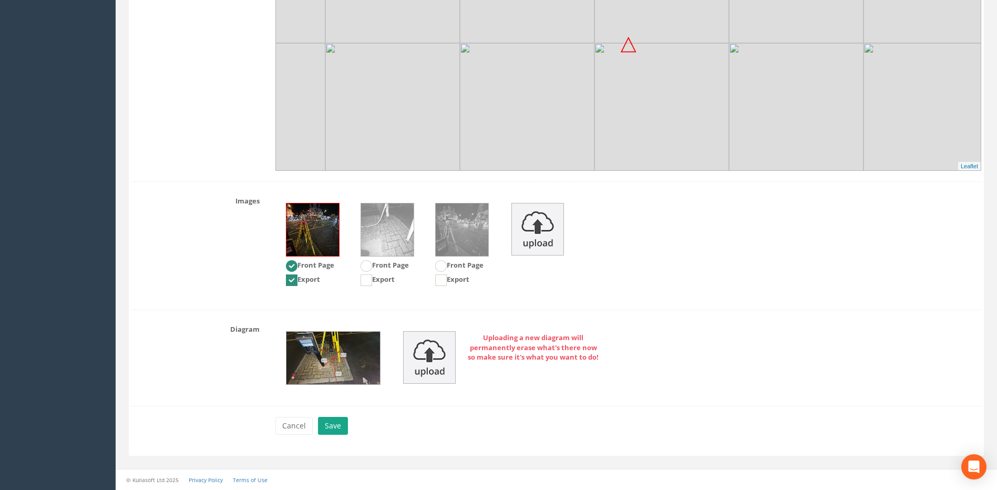
type input "[GEOGRAPHIC_DATA]"
click at [330, 434] on button "Save" at bounding box center [333, 426] width 30 height 18
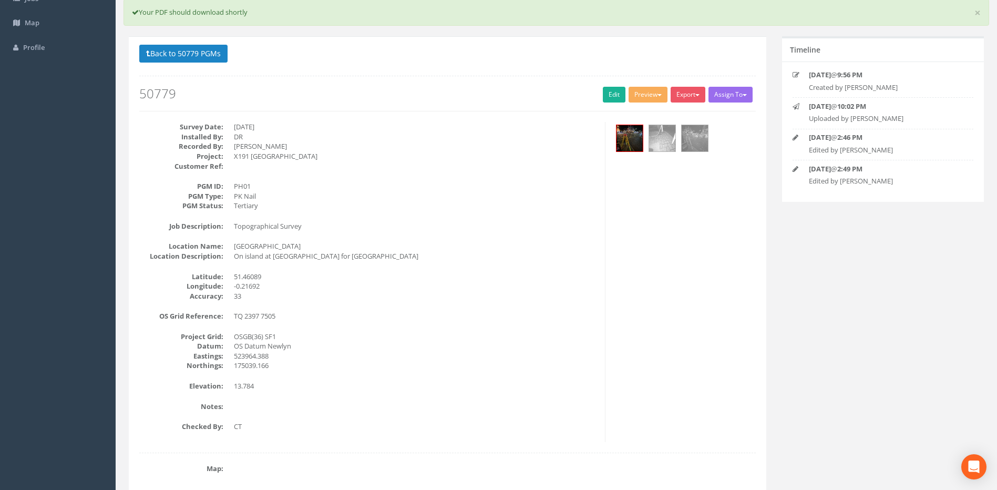
scroll to position [0, 0]
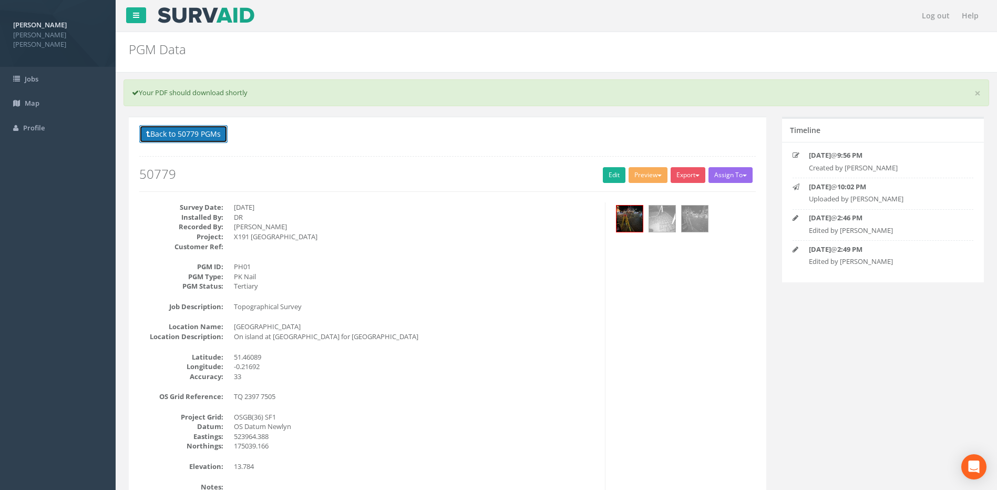
click at [197, 136] on button "Back to 50779 PGMs" at bounding box center [183, 134] width 88 height 18
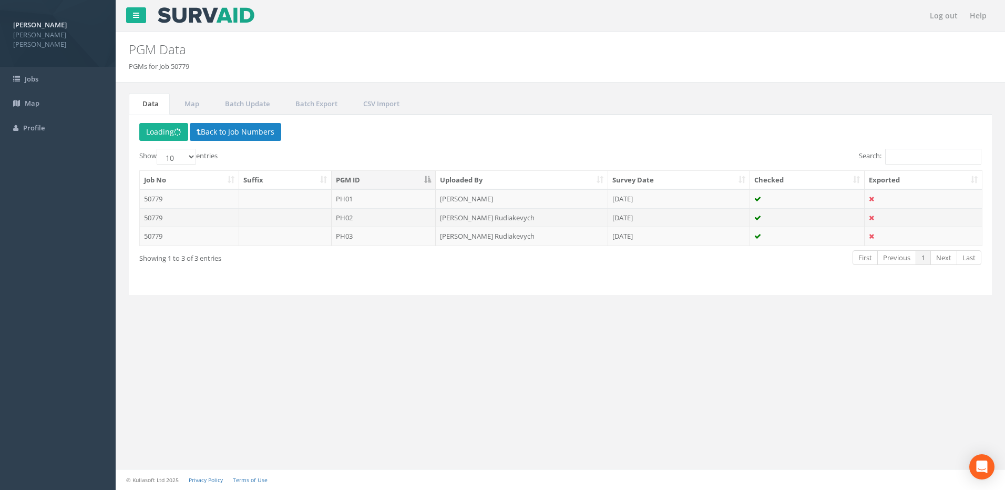
click at [352, 219] on td "PH02" at bounding box center [384, 217] width 105 height 19
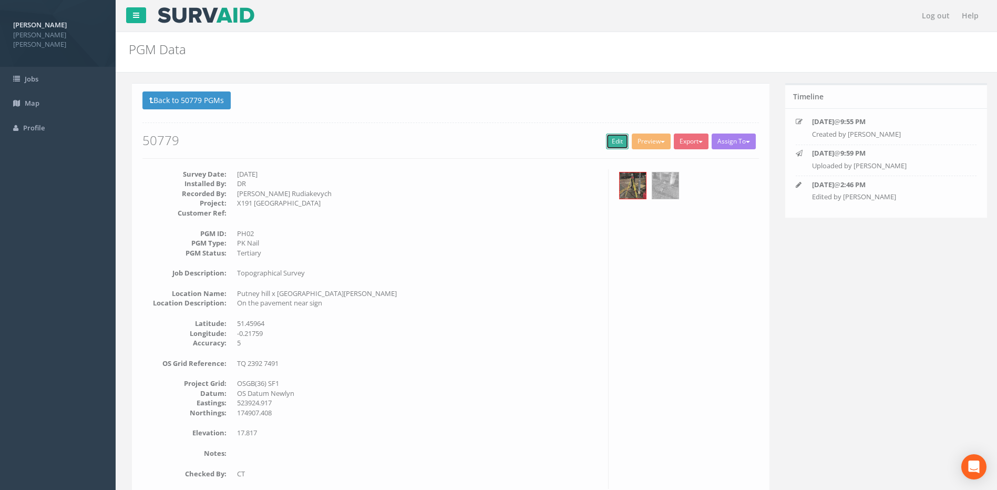
click at [607, 142] on link "Edit" at bounding box center [614, 142] width 23 height 16
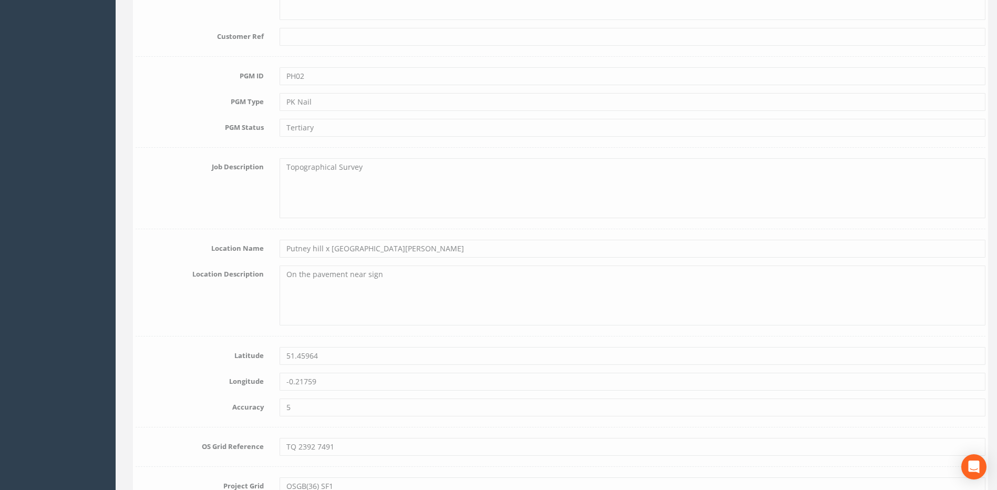
scroll to position [368, 0]
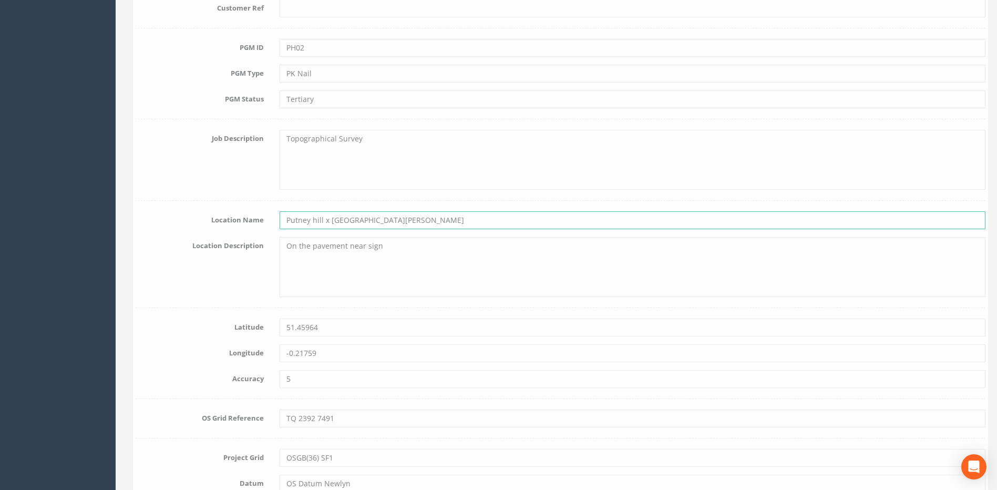
click at [313, 222] on input "Putney hill x [GEOGRAPHIC_DATA][PERSON_NAME]" at bounding box center [628, 220] width 706 height 18
drag, startPoint x: 308, startPoint y: 218, endPoint x: 353, endPoint y: 223, distance: 45.5
click at [308, 218] on input "Putney ill x [GEOGRAPHIC_DATA][PERSON_NAME]" at bounding box center [628, 220] width 706 height 18
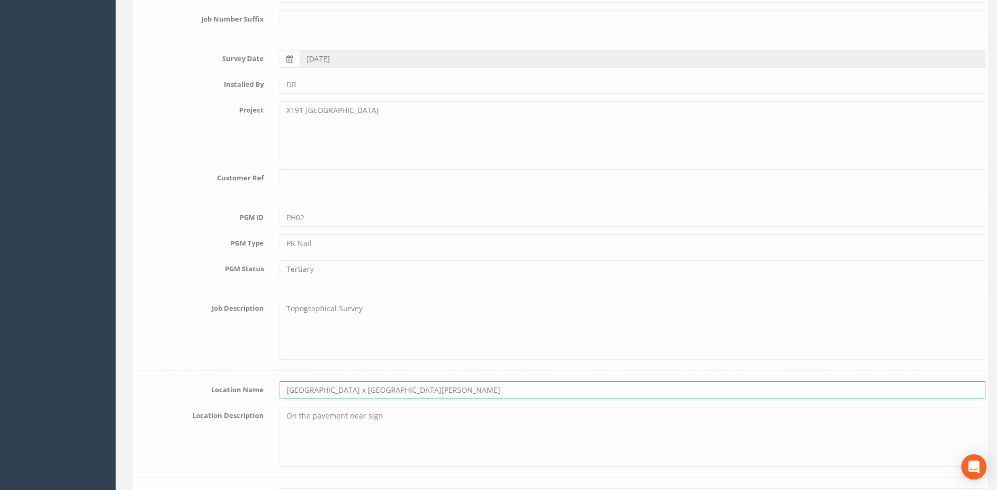
scroll to position [263, 0]
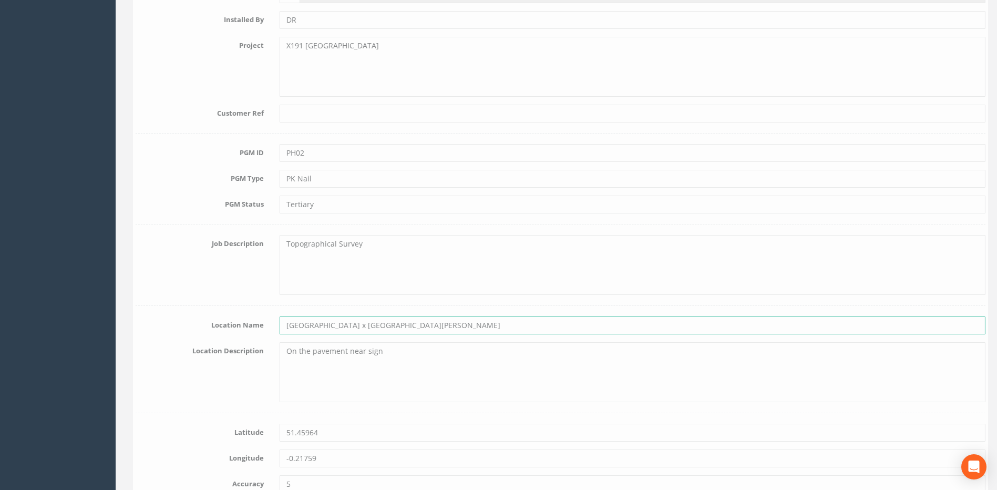
click at [332, 326] on input "[GEOGRAPHIC_DATA] x [GEOGRAPHIC_DATA][PERSON_NAME]" at bounding box center [628, 325] width 706 height 18
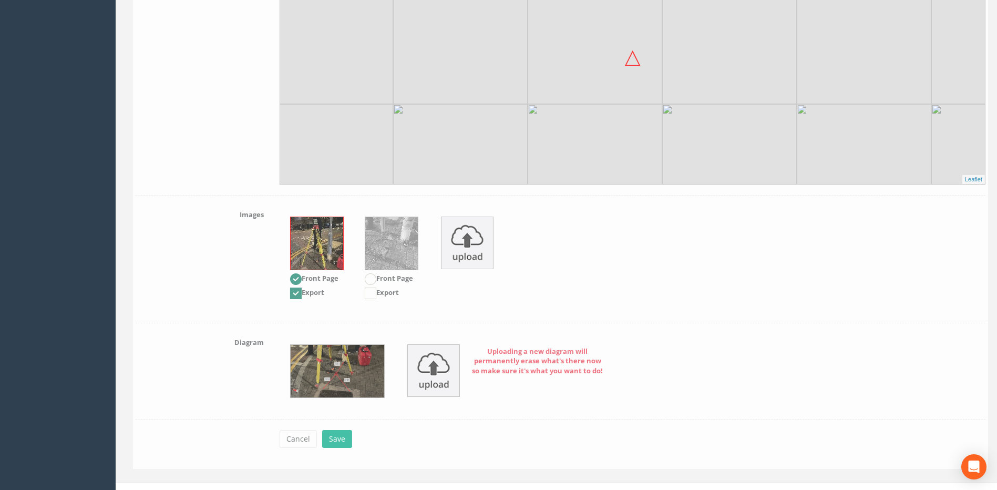
scroll to position [1295, 0]
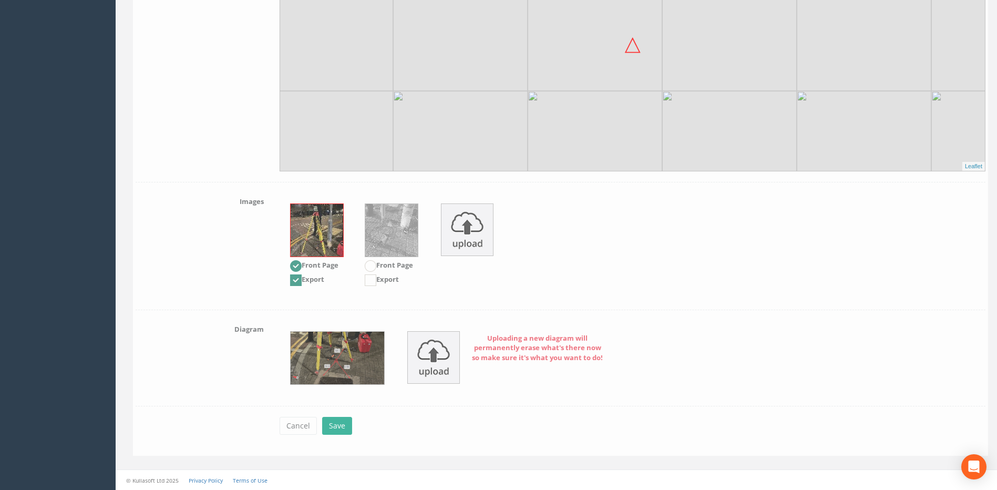
type input "[GEOGRAPHIC_DATA] x [GEOGRAPHIC_DATA][PERSON_NAME]"
click at [332, 430] on button "Save" at bounding box center [333, 426] width 30 height 18
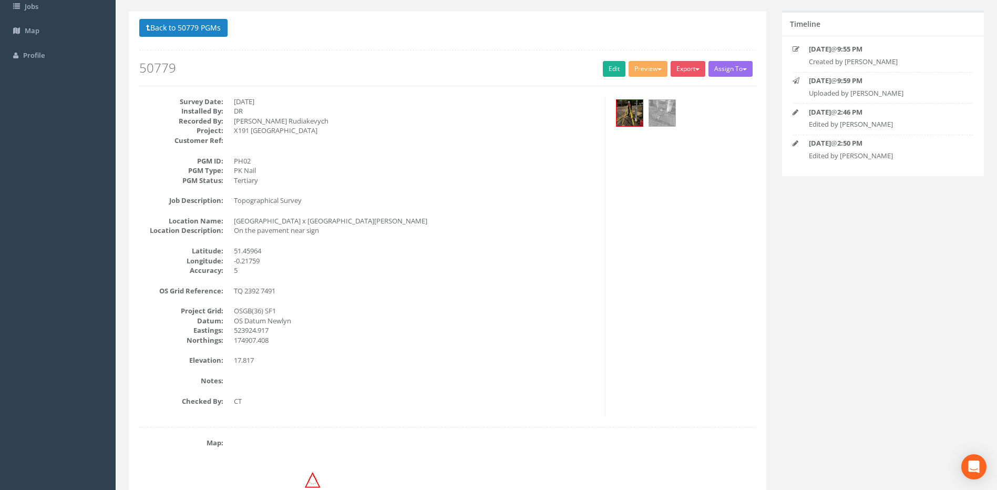
scroll to position [0, 0]
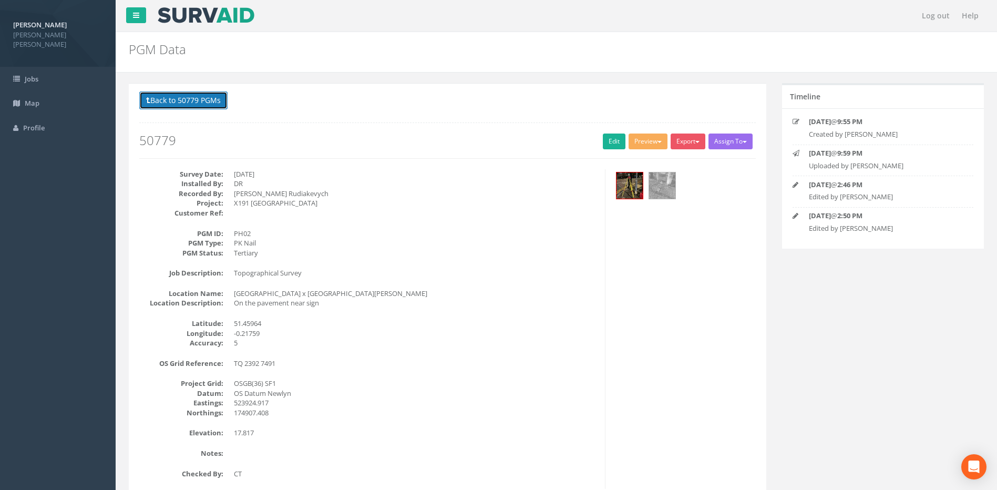
click at [206, 99] on button "Back to 50779 PGMs" at bounding box center [183, 100] width 88 height 18
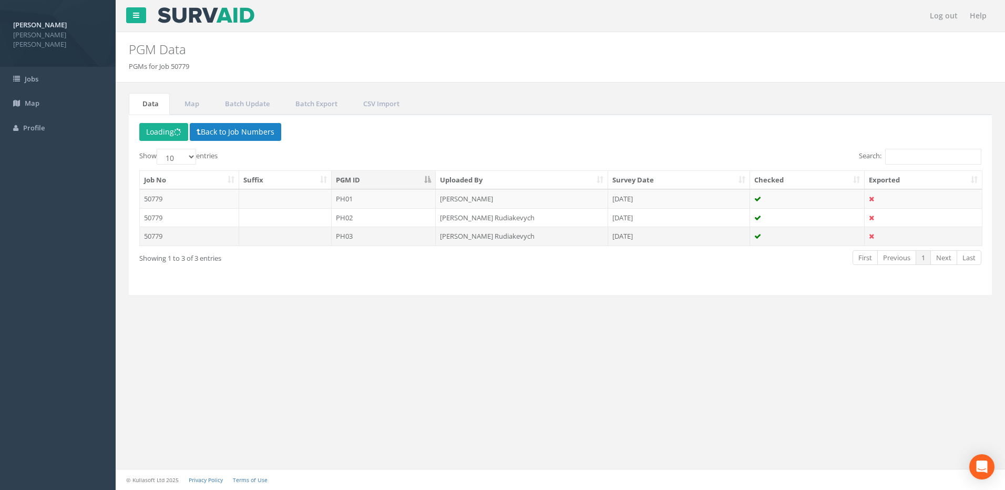
click at [362, 236] on td "PH03" at bounding box center [384, 236] width 105 height 19
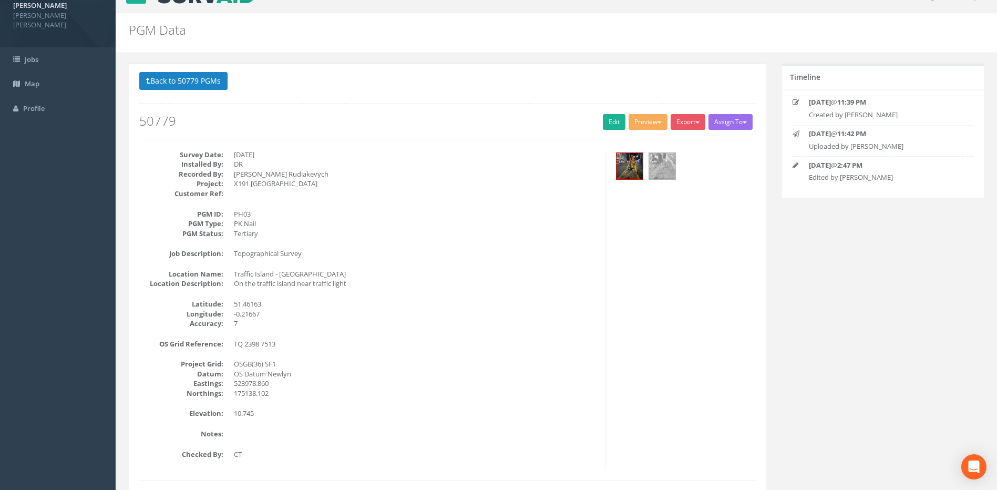
scroll to position [53, 0]
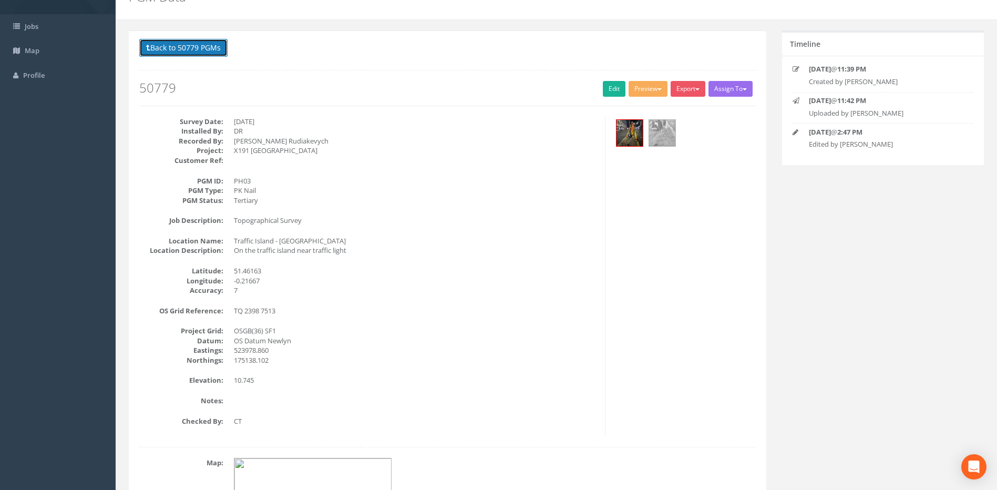
click at [199, 52] on button "Back to 50779 PGMs" at bounding box center [183, 48] width 88 height 18
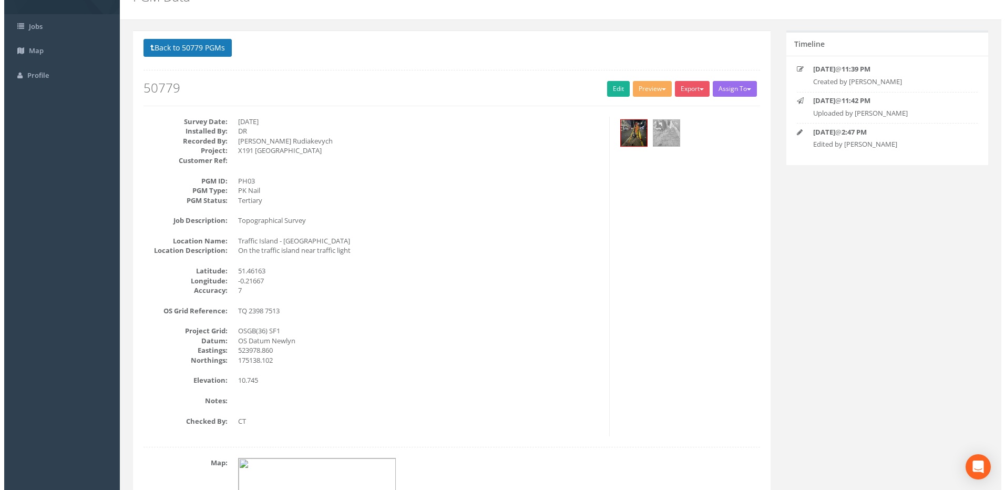
scroll to position [0, 0]
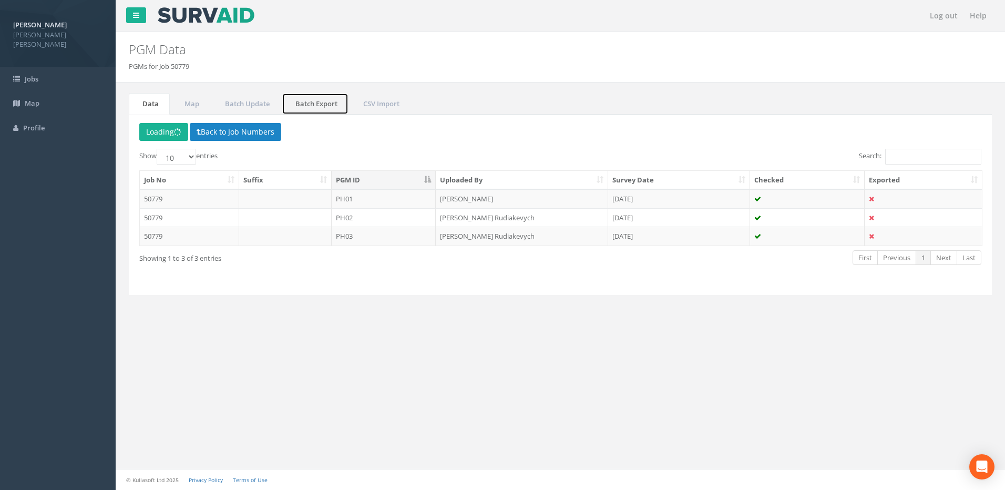
click at [317, 109] on link "Batch Export" at bounding box center [315, 104] width 67 height 22
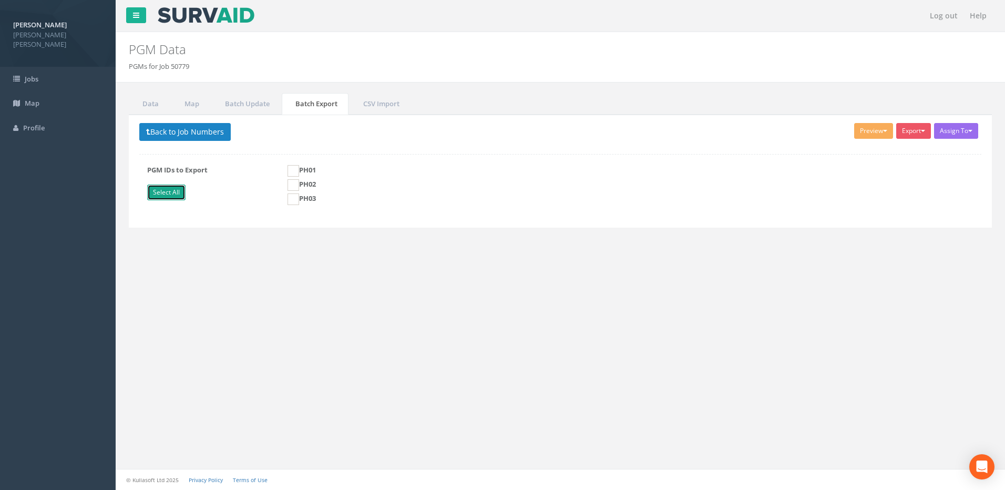
click at [179, 191] on link "Select All" at bounding box center [166, 193] width 38 height 16
checkbox input "true"
click at [883, 131] on span "button" at bounding box center [885, 131] width 4 height 2
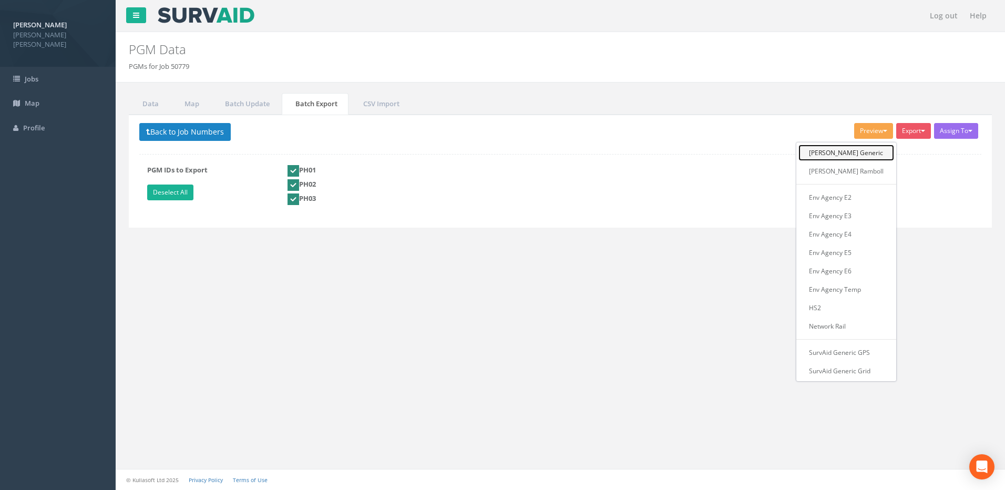
click at [863, 154] on link "[PERSON_NAME] Generic" at bounding box center [847, 153] width 96 height 16
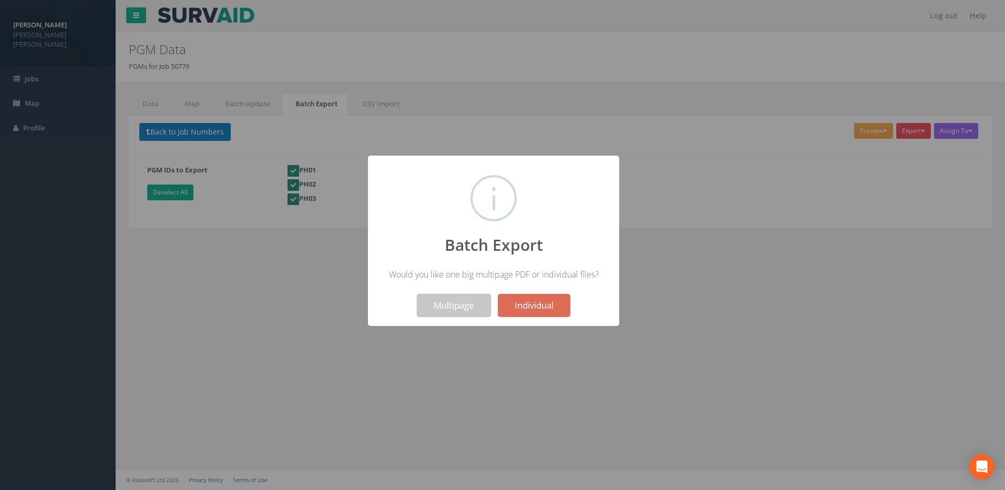
click at [469, 309] on button "Multipage" at bounding box center [454, 305] width 74 height 23
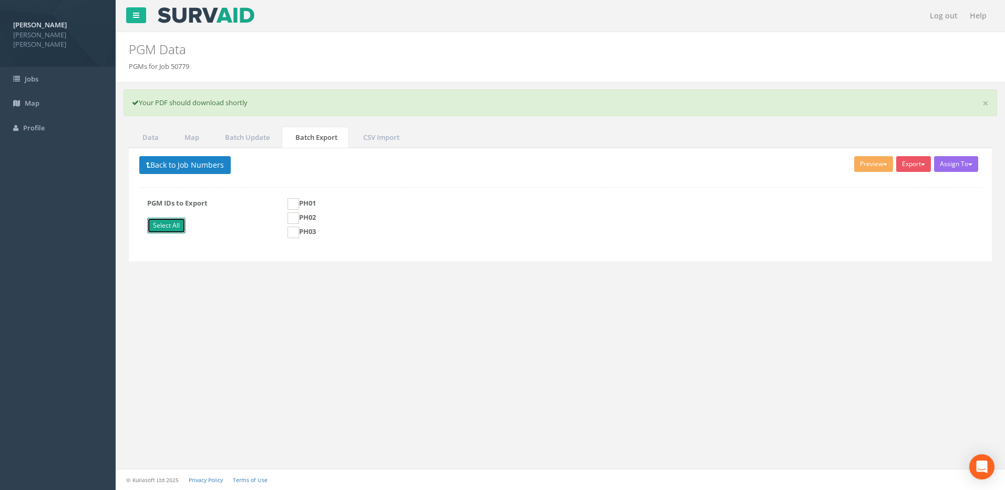
click at [177, 221] on link "Select All" at bounding box center [166, 226] width 38 height 16
checkbox input "true"
click at [916, 162] on button "Export" at bounding box center [913, 164] width 35 height 16
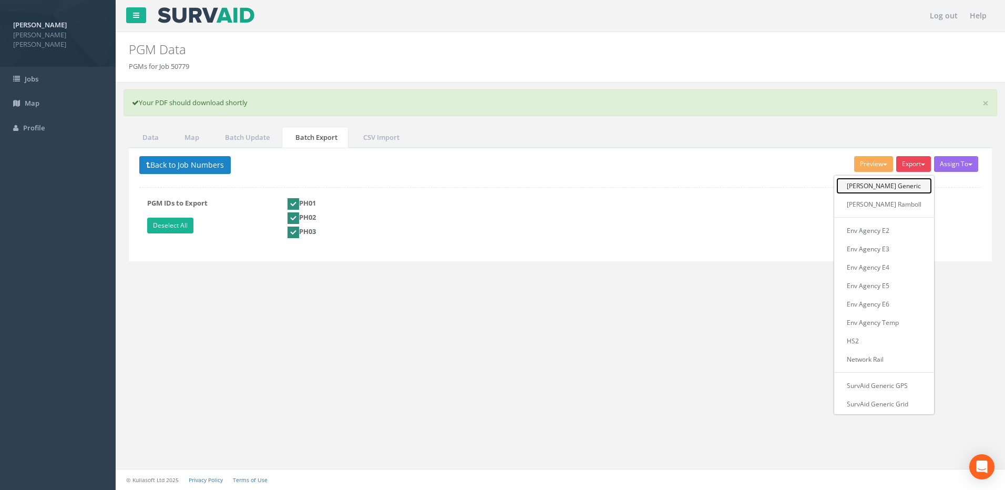
click at [882, 182] on link "[PERSON_NAME] Generic" at bounding box center [884, 186] width 96 height 16
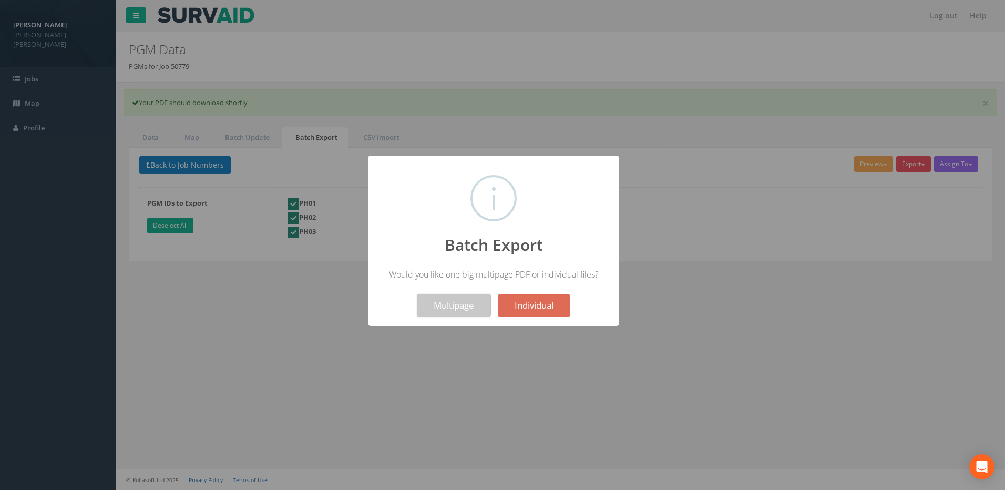
click at [458, 305] on button "Multipage" at bounding box center [454, 305] width 74 height 23
